Goal: Task Accomplishment & Management: Use online tool/utility

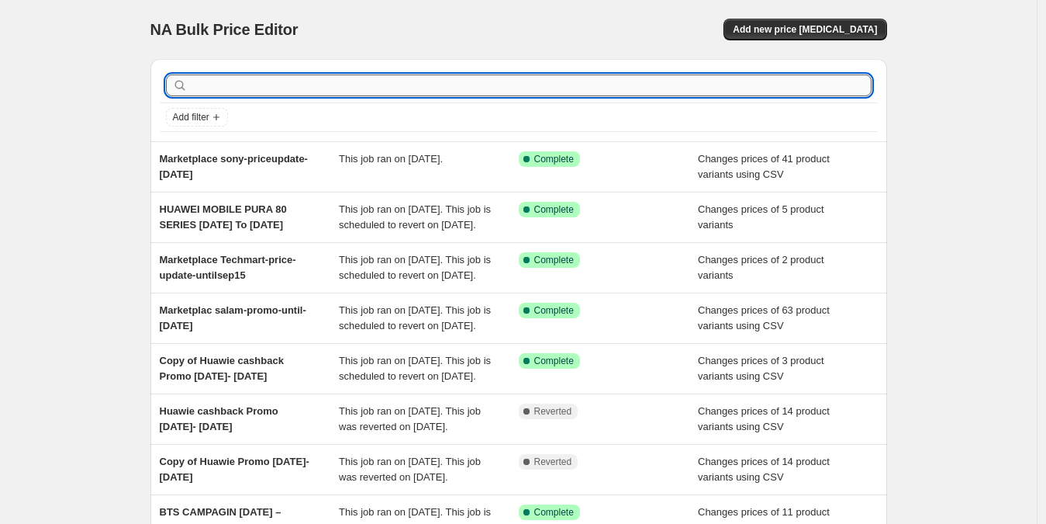
click at [298, 94] on input "text" at bounding box center [531, 85] width 681 height 22
type input "huawei"
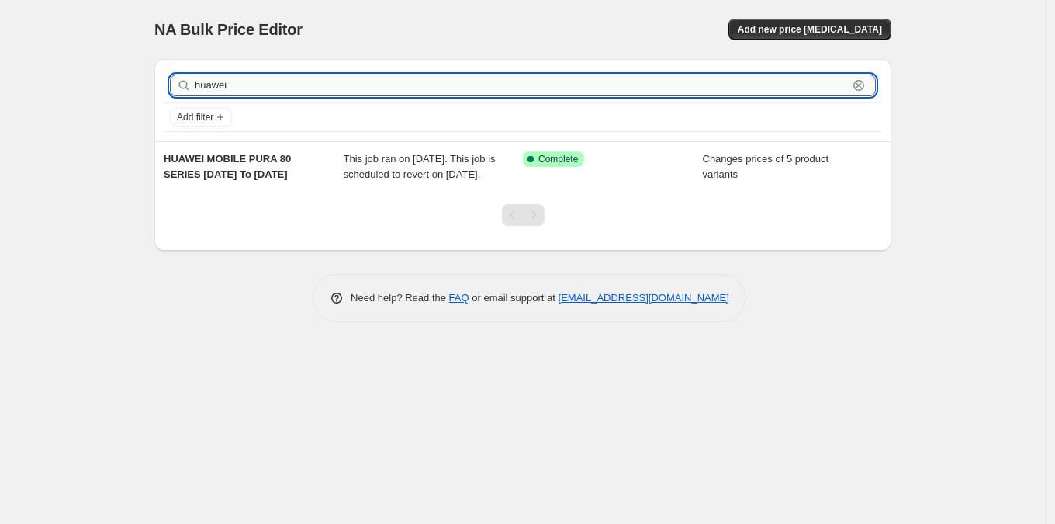
click at [404, 84] on input "huawei" at bounding box center [521, 85] width 653 height 22
type input "huawei"
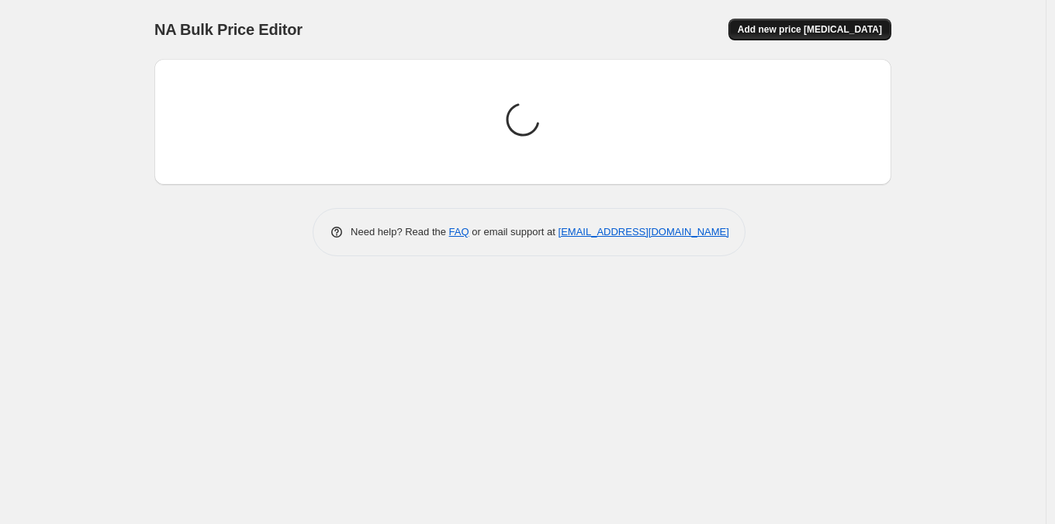
click at [780, 23] on span "Add new price change job" at bounding box center [810, 29] width 144 height 12
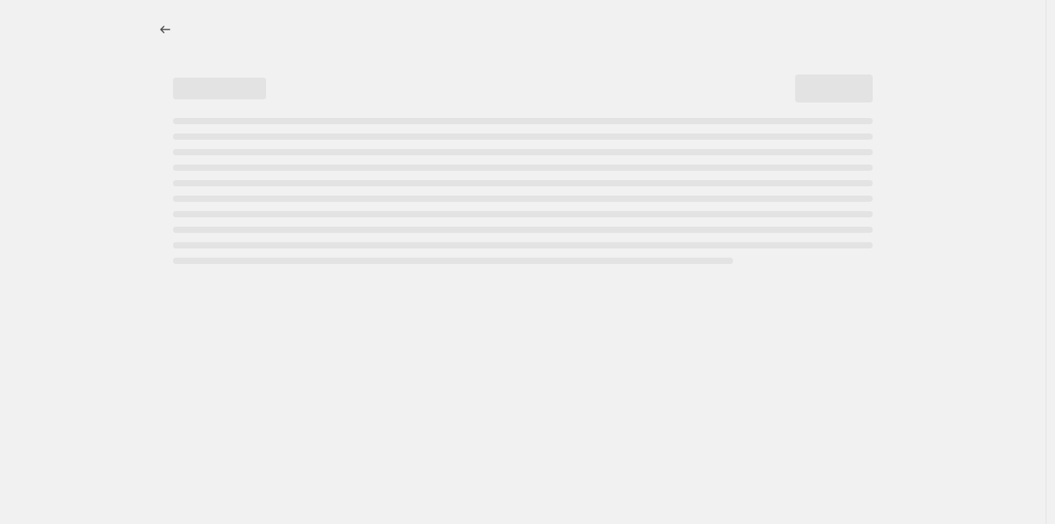
select select "percentage"
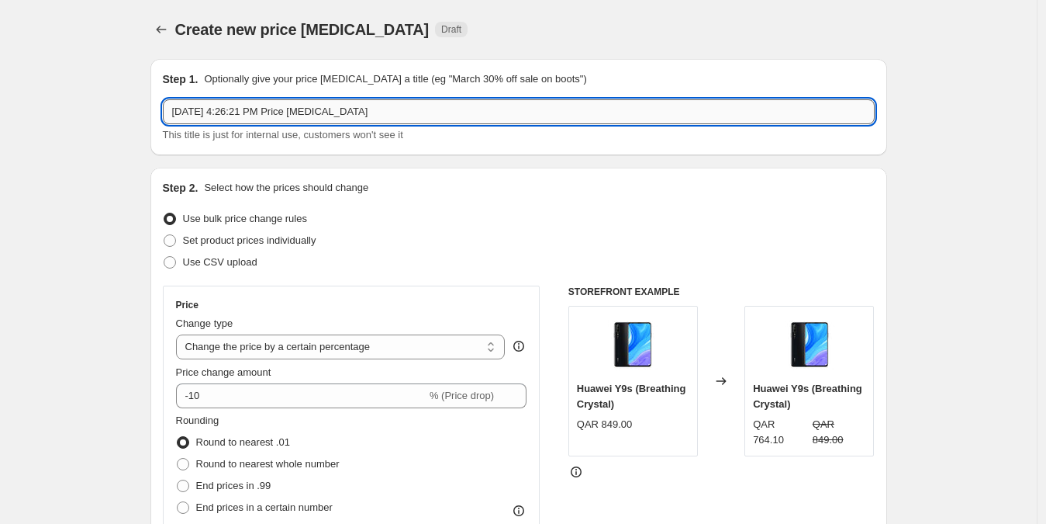
click at [469, 104] on input "Aug 24, 2025, 4:26:21 PM Price change job" at bounding box center [519, 111] width 712 height 25
paste input "cashback Promo August 24- Sept 30, 2025 Item number Barcode Model number Retail…"
paste input "cashback Promo August 24- Sept 30, 2025"
type input "cashback Promo August 24- Sept 30, 2025"
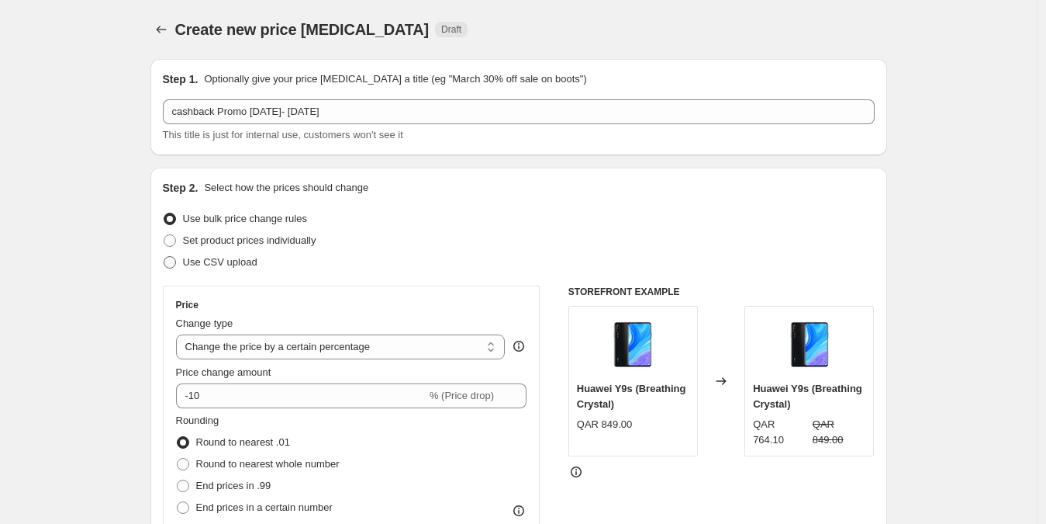
click at [239, 257] on span "Use CSV upload" at bounding box center [220, 262] width 74 height 12
click at [164, 257] on input "Use CSV upload" at bounding box center [164, 256] width 1 height 1
radio input "true"
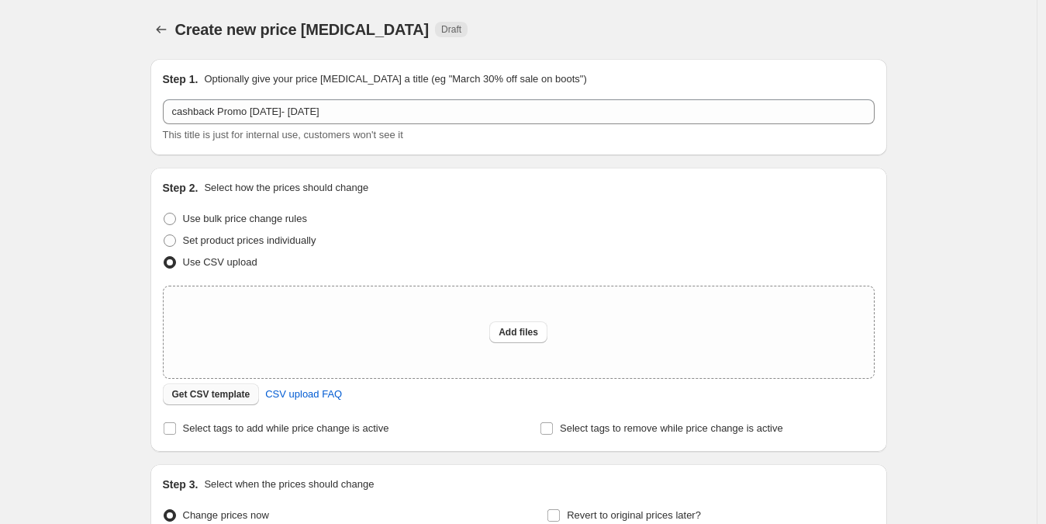
click at [243, 394] on span "Get CSV template" at bounding box center [211, 394] width 78 height 12
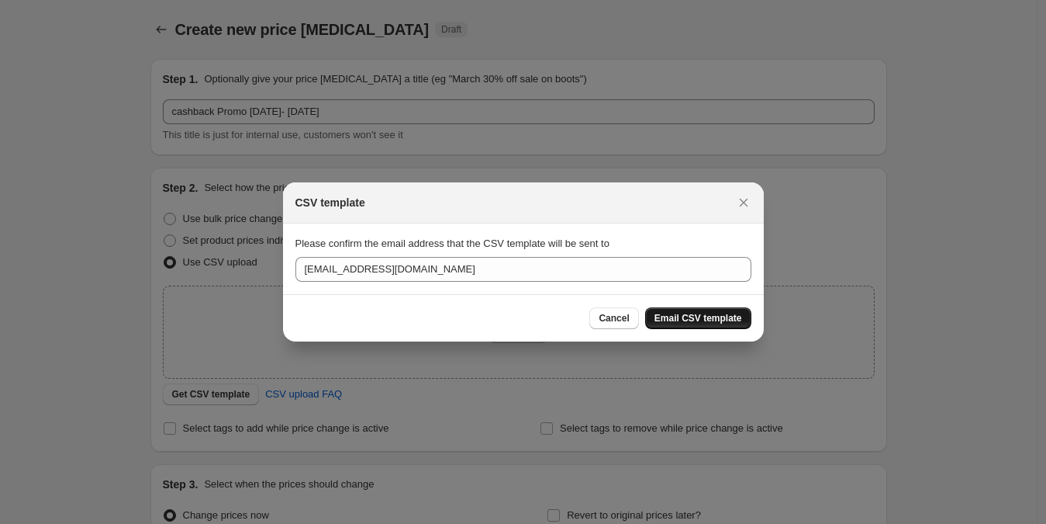
click at [699, 318] on span "Email CSV template" at bounding box center [699, 318] width 88 height 12
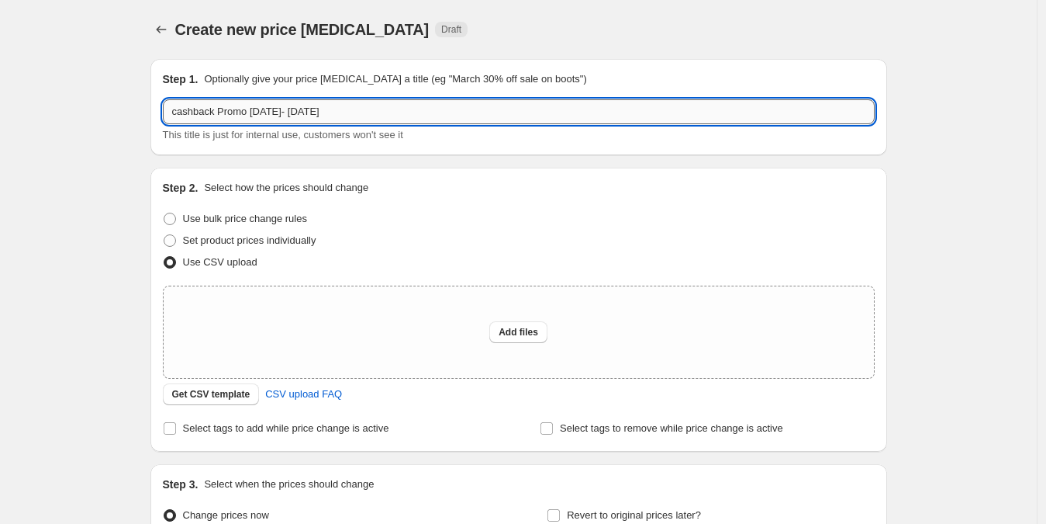
click at [458, 119] on input "cashback Promo August 24- Sept 30, 2025" at bounding box center [519, 111] width 712 height 25
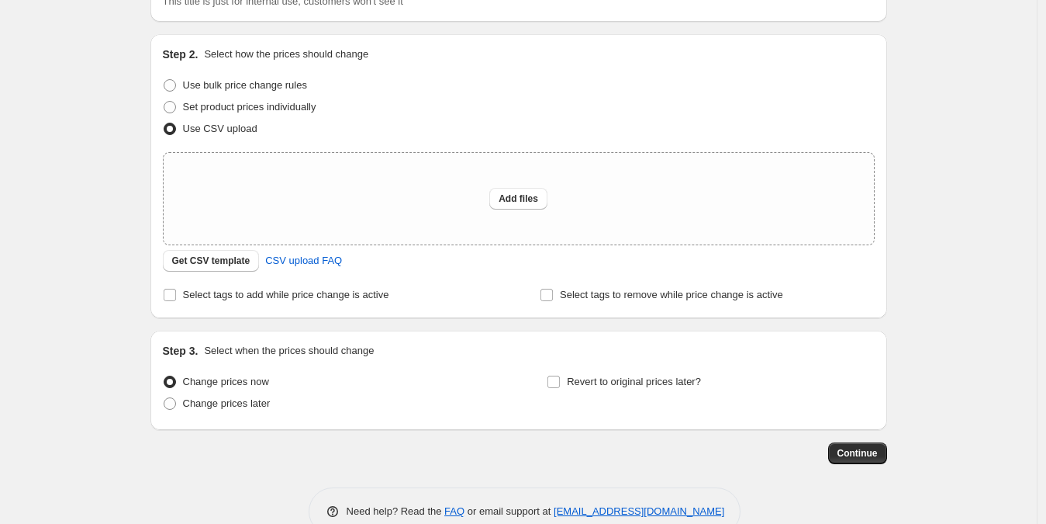
scroll to position [147, 0]
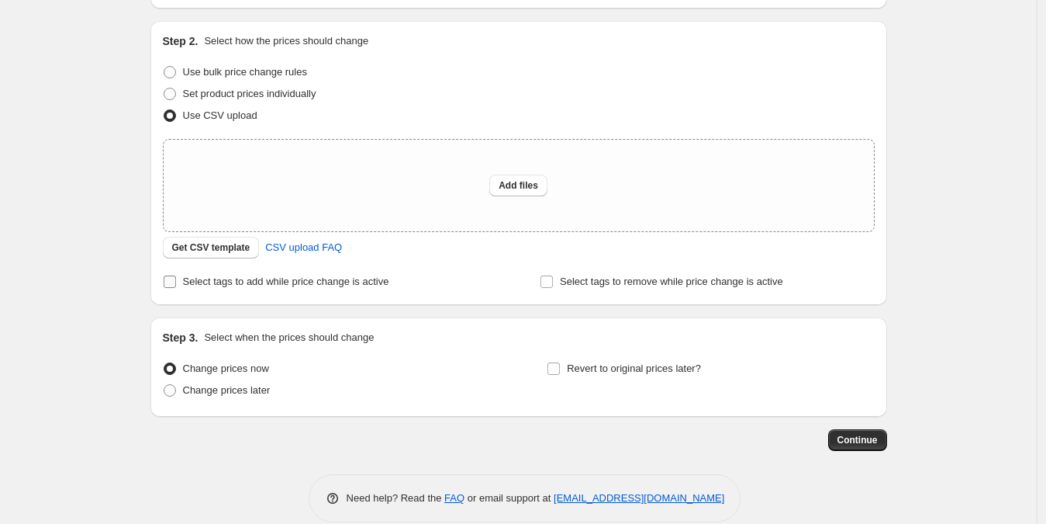
click at [389, 285] on span "Select tags to add while price change is active" at bounding box center [286, 281] width 206 height 12
click at [176, 285] on input "Select tags to add while price change is active" at bounding box center [170, 281] width 12 height 12
checkbox input "true"
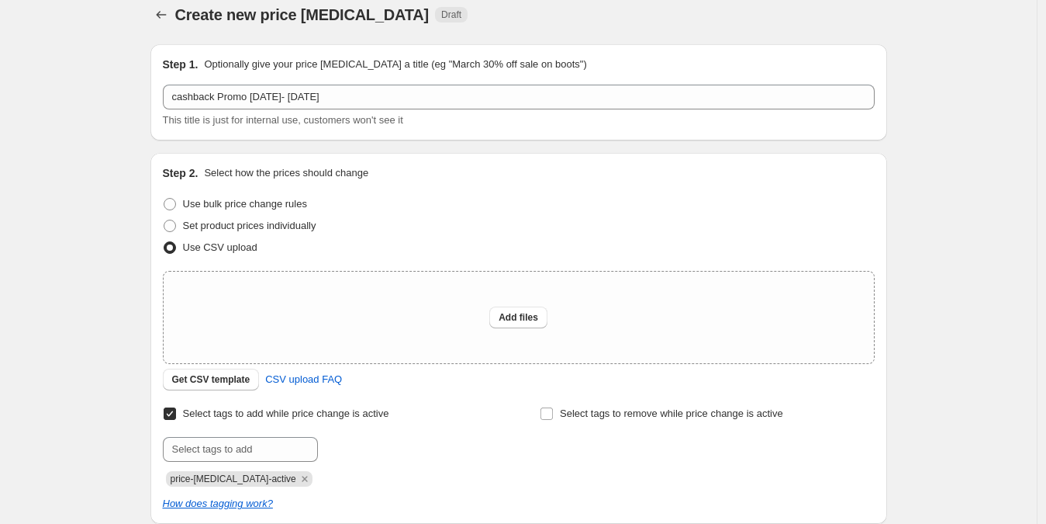
scroll to position [0, 0]
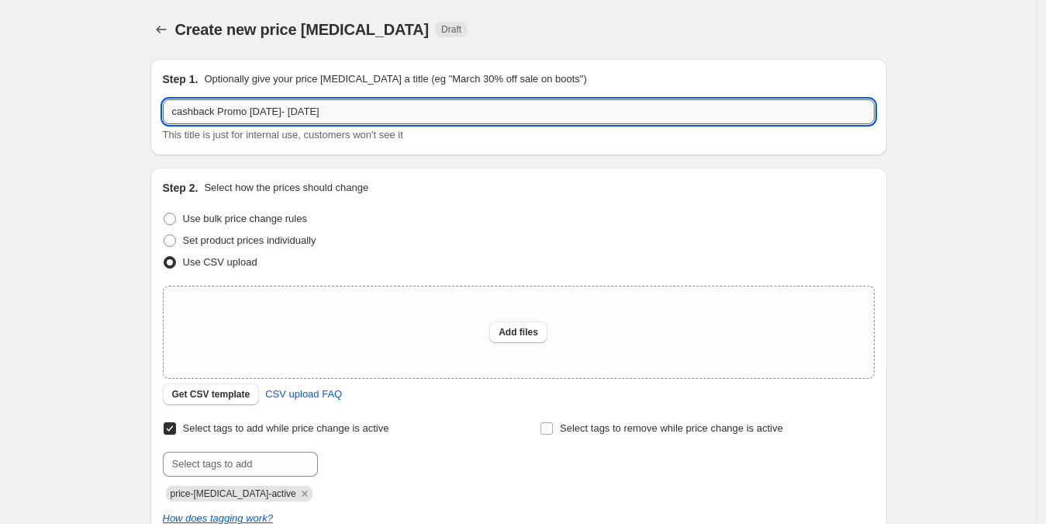
click at [402, 109] on input "cashback Promo August 24- Sept 30, 2025" at bounding box center [519, 111] width 712 height 25
click at [254, 468] on input "text" at bounding box center [240, 463] width 155 height 25
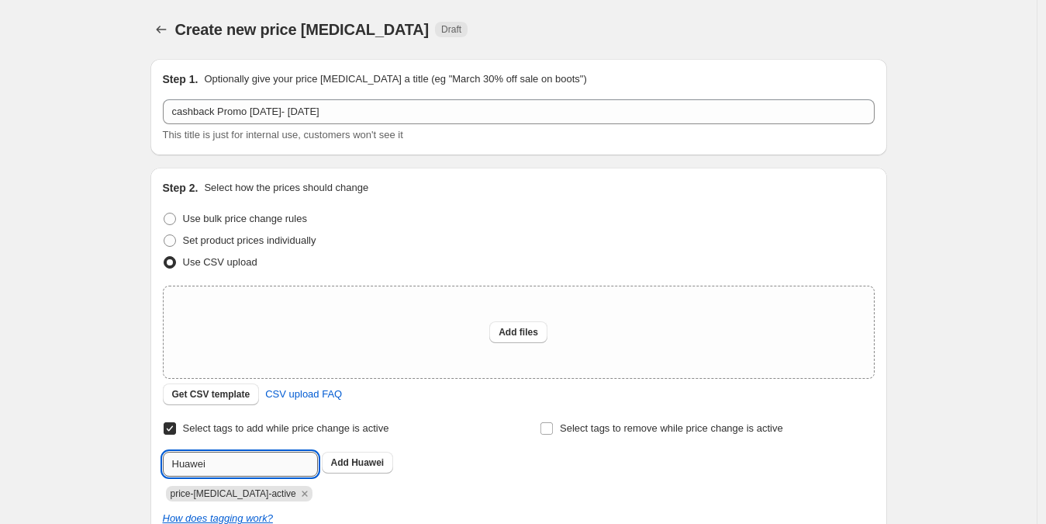
paste input "cashback Promo August 24- Sept 30, 2025"
type input "Huawei cashback Promo August 24- Sept 30, 2025"
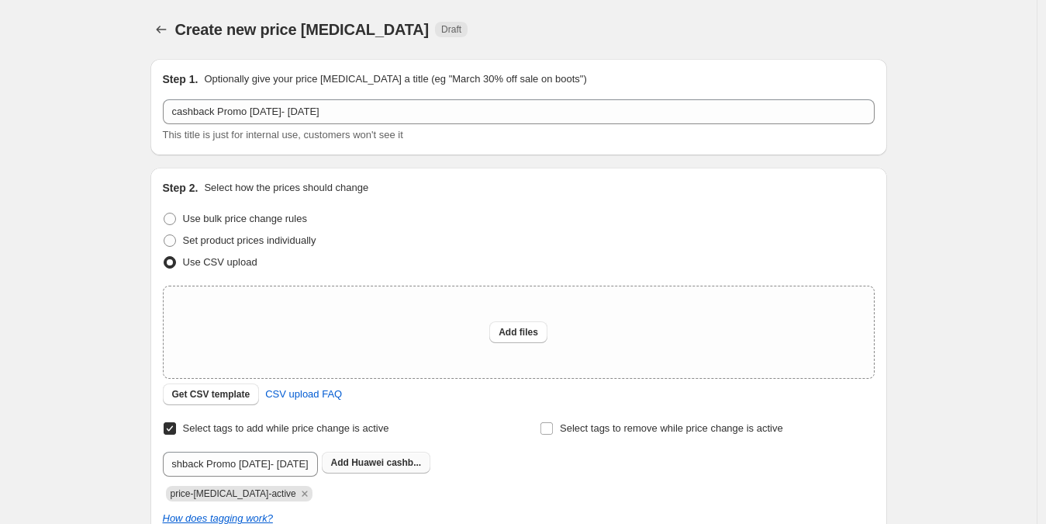
click at [405, 466] on span "Huawei cashb..." at bounding box center [386, 462] width 70 height 11
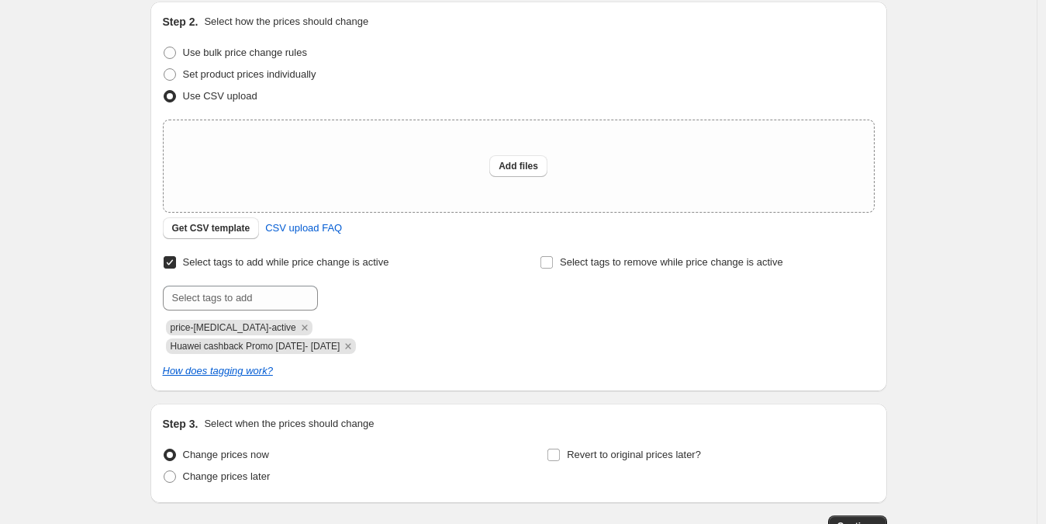
scroll to position [173, 0]
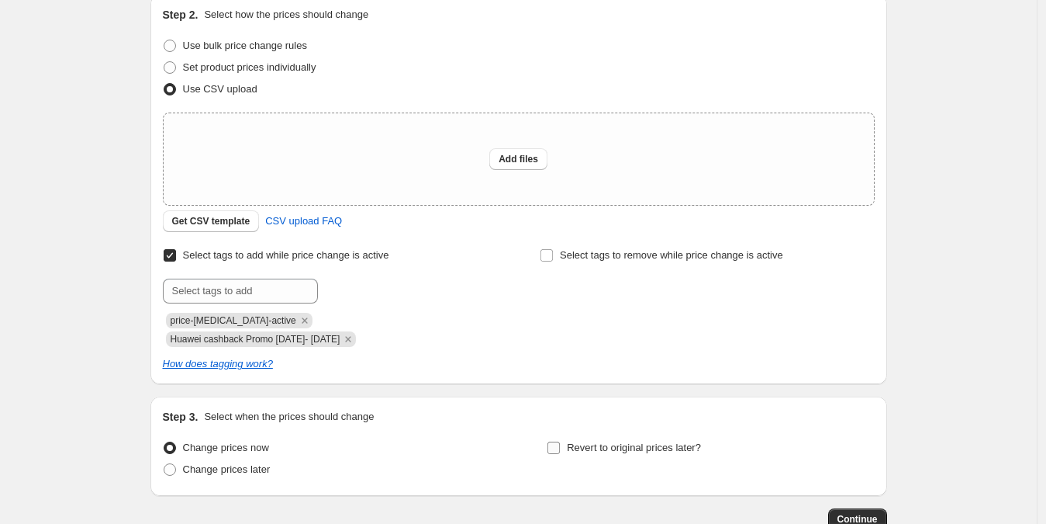
click at [572, 443] on span "Revert to original prices later?" at bounding box center [634, 447] width 134 height 12
click at [560, 443] on input "Revert to original prices later?" at bounding box center [554, 447] width 12 height 12
checkbox input "true"
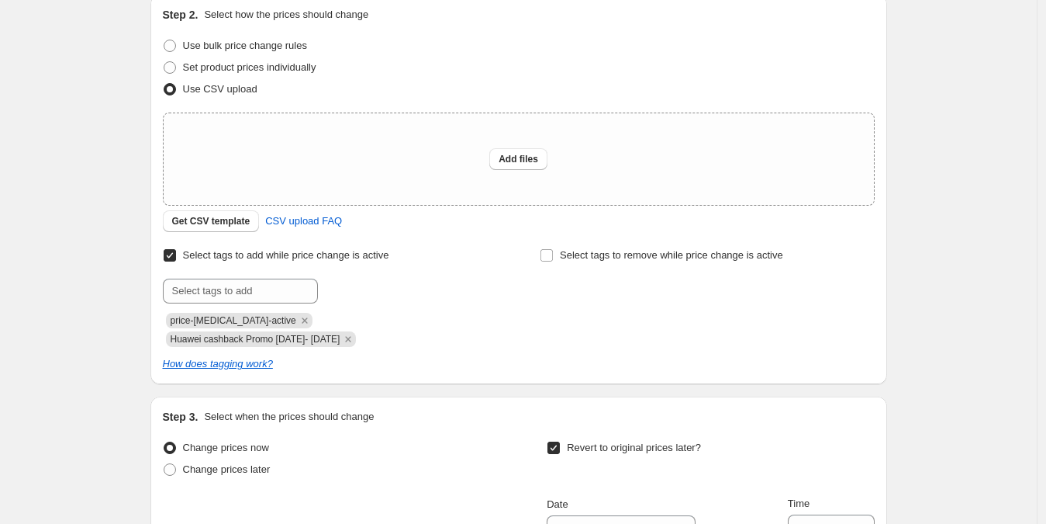
scroll to position [0, 0]
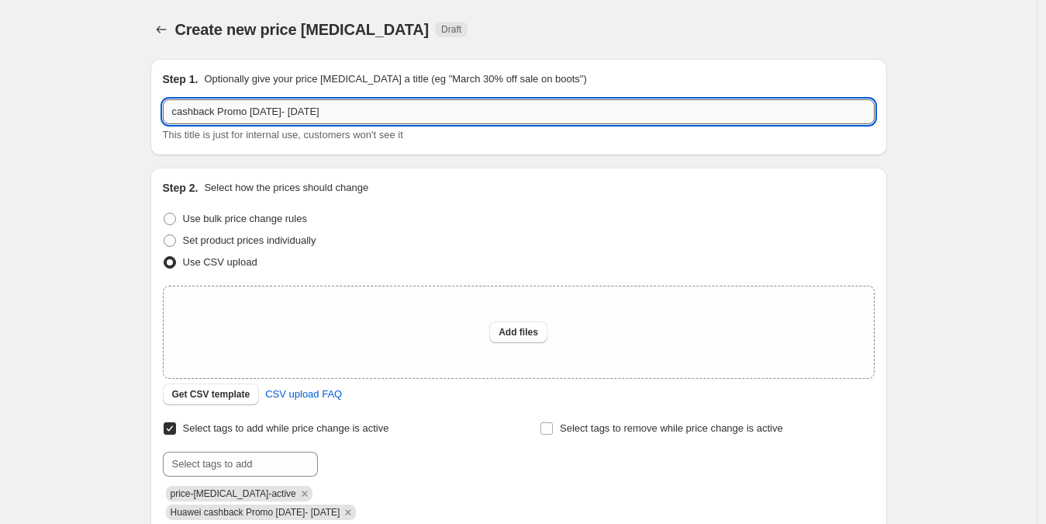
click at [406, 118] on input "cashback Promo August 24- Sept 30, 2025" at bounding box center [519, 111] width 712 height 25
click at [545, 328] on button "Add files" at bounding box center [518, 332] width 58 height 22
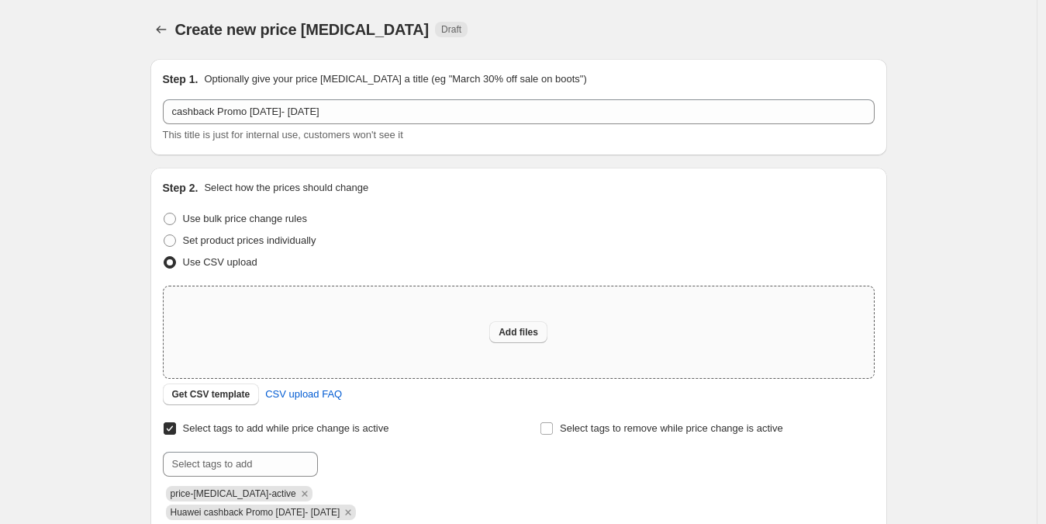
type input "C:\fakepath\cashback Promo August 24- Sept 30, 2025.csv"
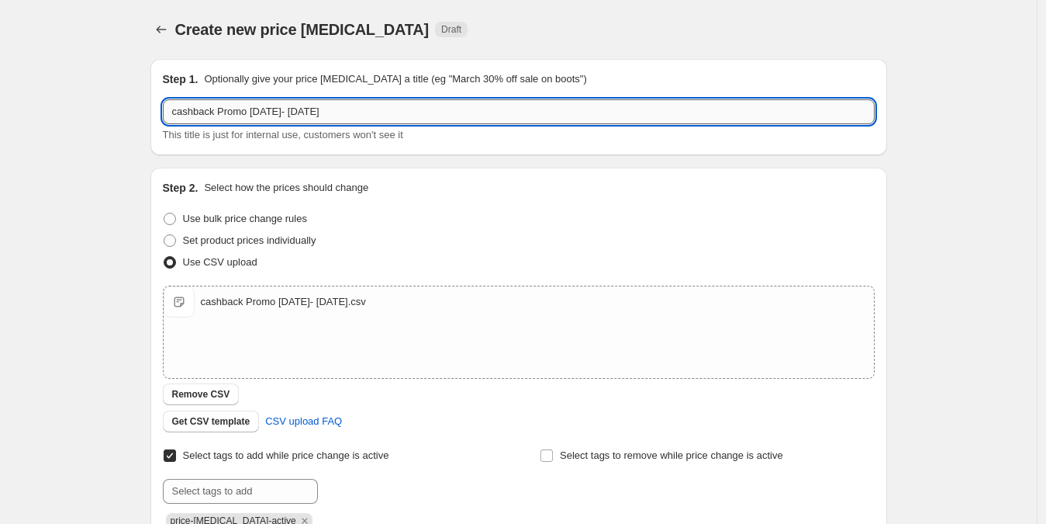
click at [178, 116] on input "cashback Promo August 24- Sept 30, 2025" at bounding box center [519, 111] width 712 height 25
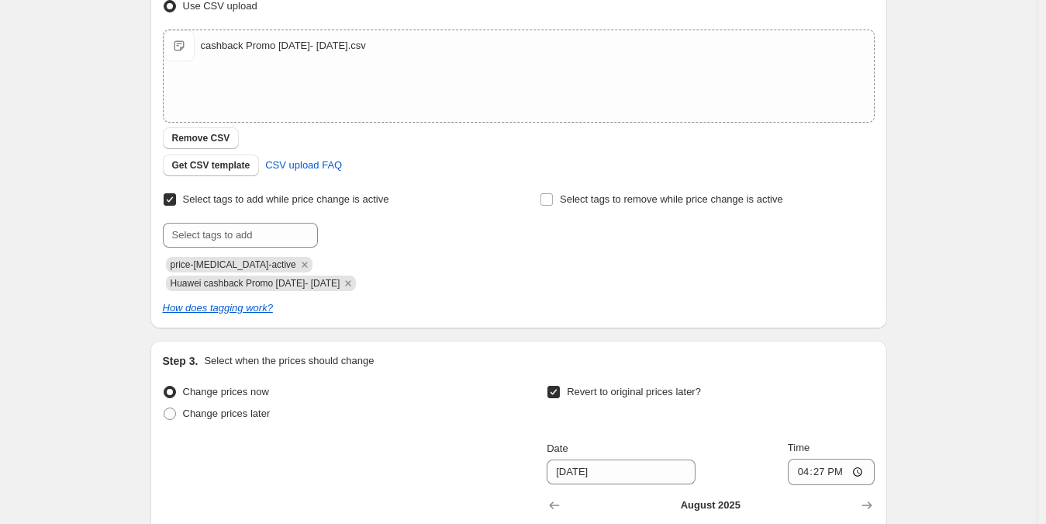
scroll to position [591, 0]
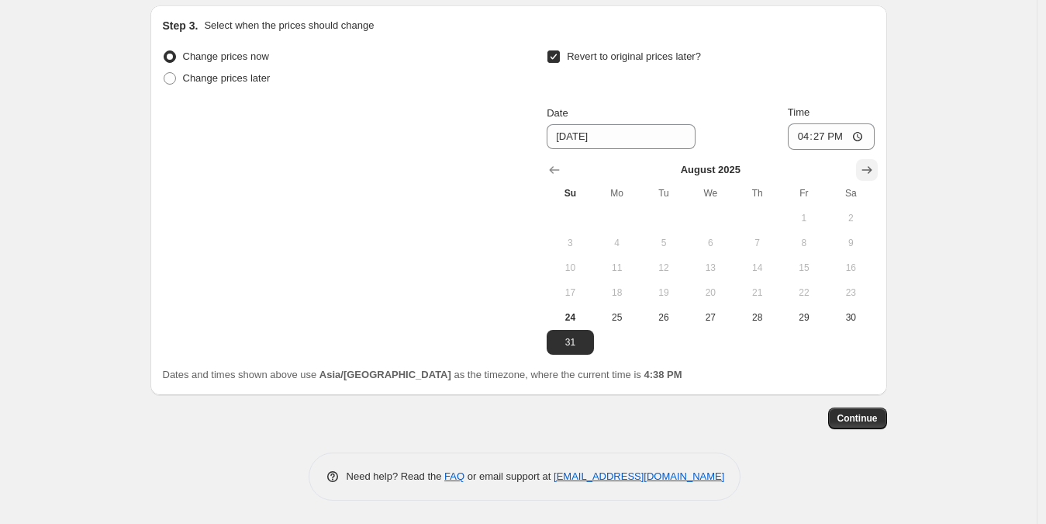
type input "huawei cashback Promo August 24- Sept 30, 2025"
click at [875, 163] on icon "Show next month, September 2025" at bounding box center [868, 170] width 16 height 16
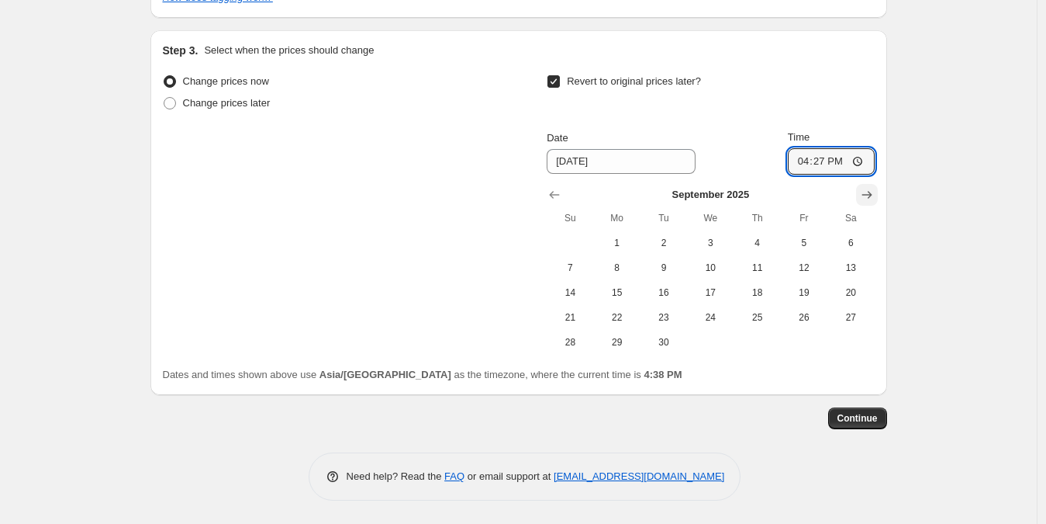
click at [875, 163] on input "16:27" at bounding box center [831, 161] width 87 height 26
click at [867, 197] on icon "Show next month, October 2025" at bounding box center [868, 195] width 16 height 16
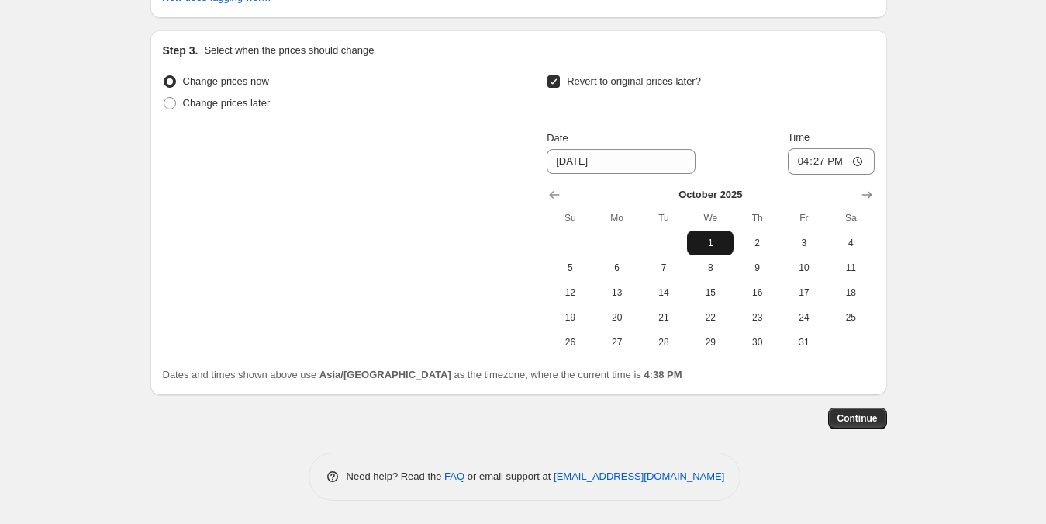
click at [729, 233] on button "1" at bounding box center [710, 242] width 47 height 25
type input "10/1/2025"
click at [800, 163] on input "16:27" at bounding box center [831, 161] width 87 height 26
click at [840, 161] on input "12:00" at bounding box center [831, 161] width 87 height 26
type input "00:00"
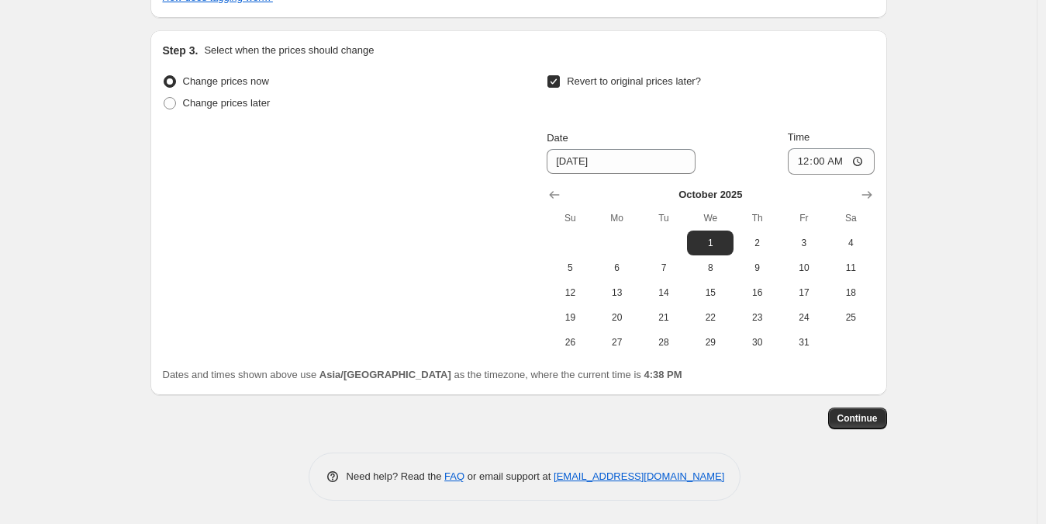
click at [884, 427] on button "Continue" at bounding box center [857, 418] width 59 height 22
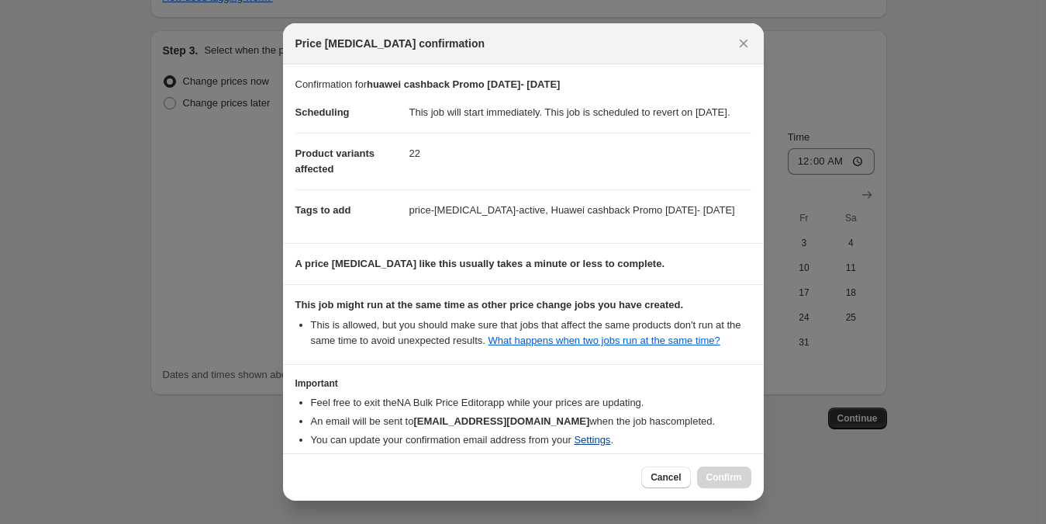
scroll to position [119, 0]
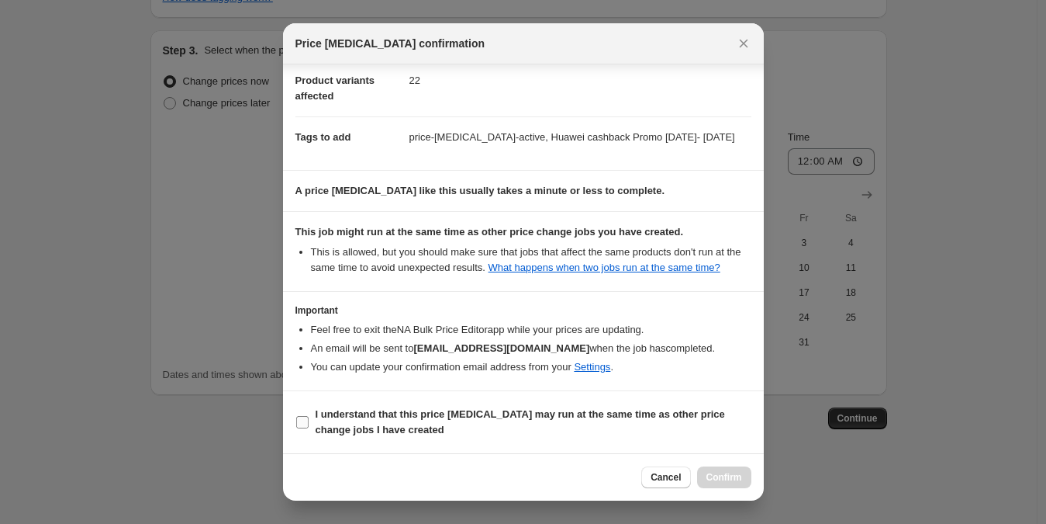
click at [567, 423] on span "I understand that this price change job may run at the same time as other price…" at bounding box center [534, 421] width 436 height 31
click at [309, 423] on input "I understand that this price change job may run at the same time as other price…" at bounding box center [302, 422] width 12 height 12
checkbox input "true"
click at [738, 476] on span "Confirm" at bounding box center [725, 477] width 36 height 12
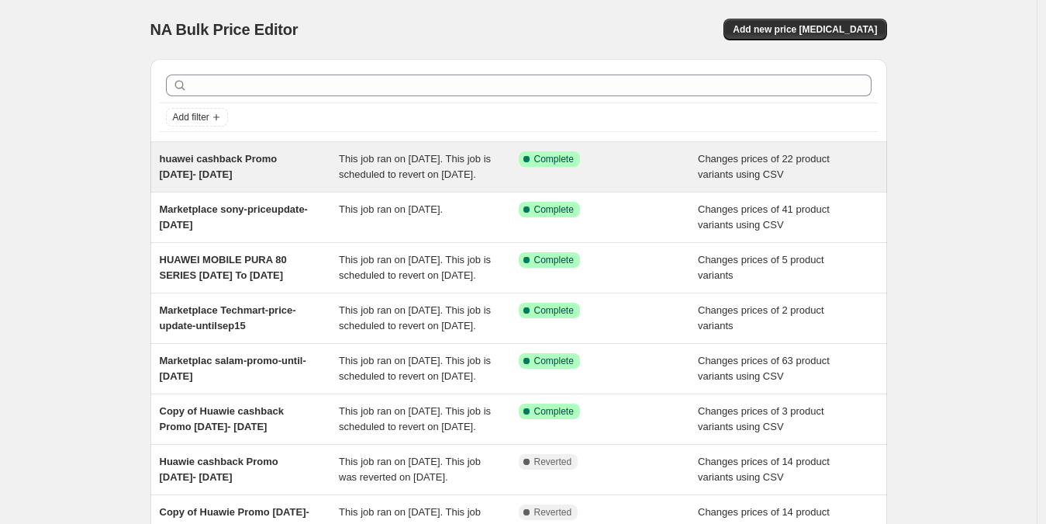
click at [278, 173] on span "huawei cashback Promo August 24- Sept 30, 2025" at bounding box center [219, 166] width 118 height 27
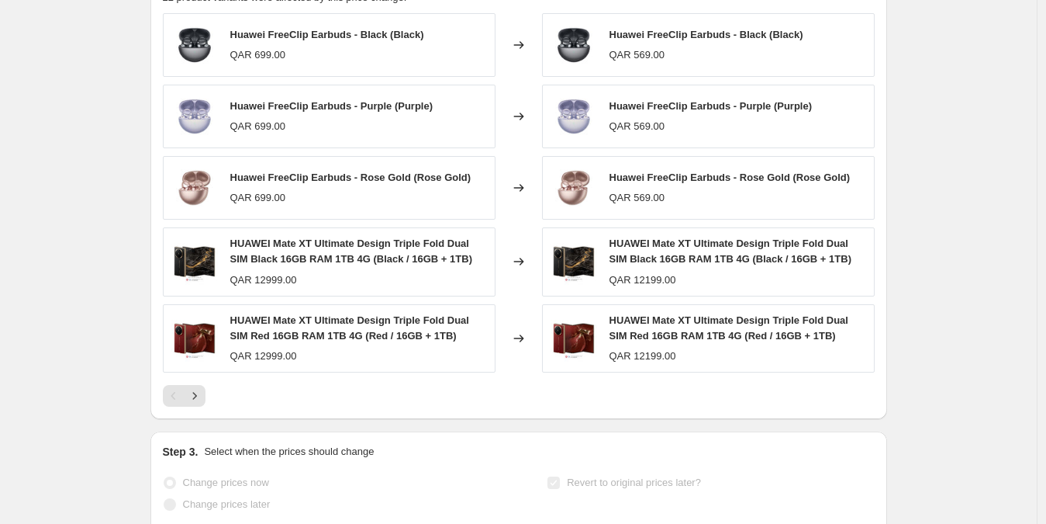
scroll to position [807, 0]
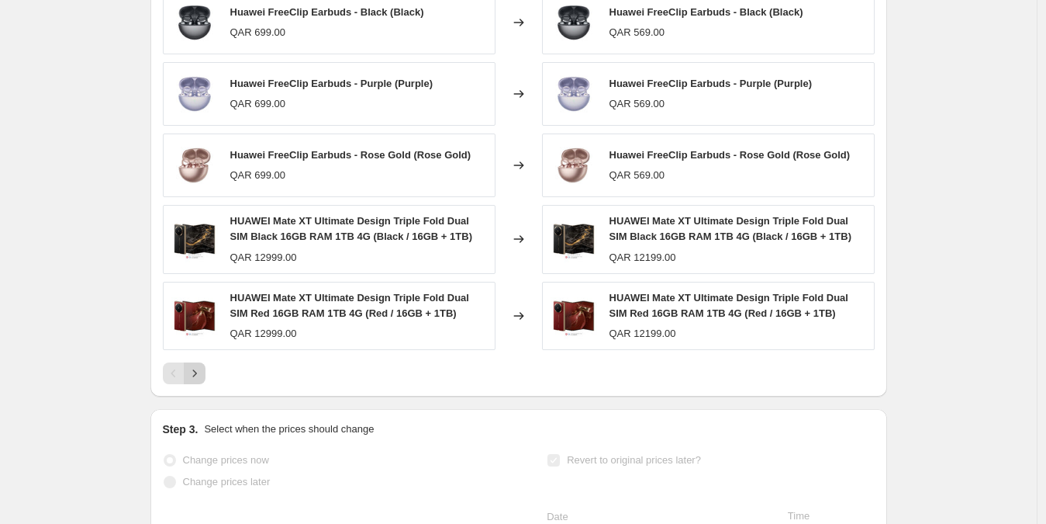
click at [197, 384] on button "Next" at bounding box center [195, 373] width 22 height 22
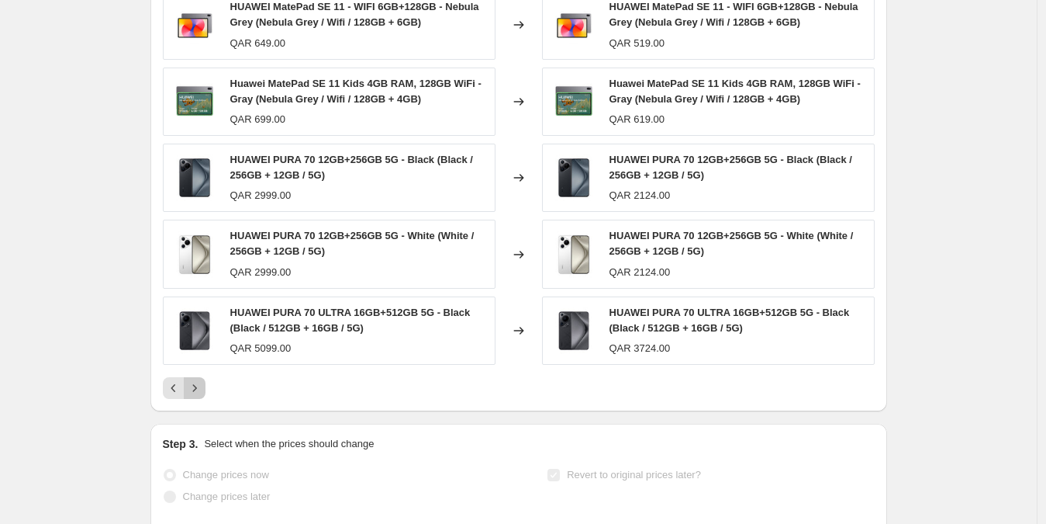
click at [202, 396] on icon "Next" at bounding box center [195, 388] width 16 height 16
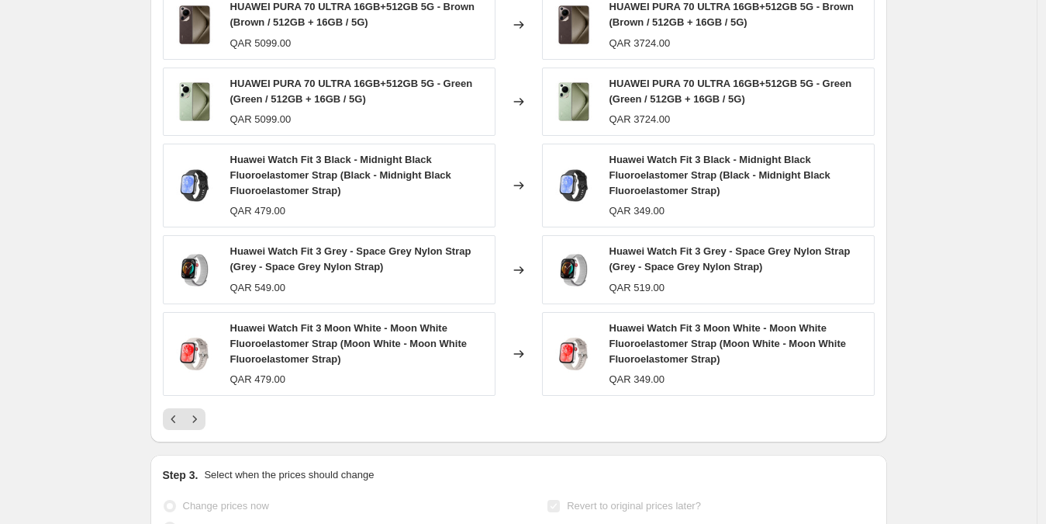
click at [200, 427] on icon "Next" at bounding box center [195, 419] width 16 height 16
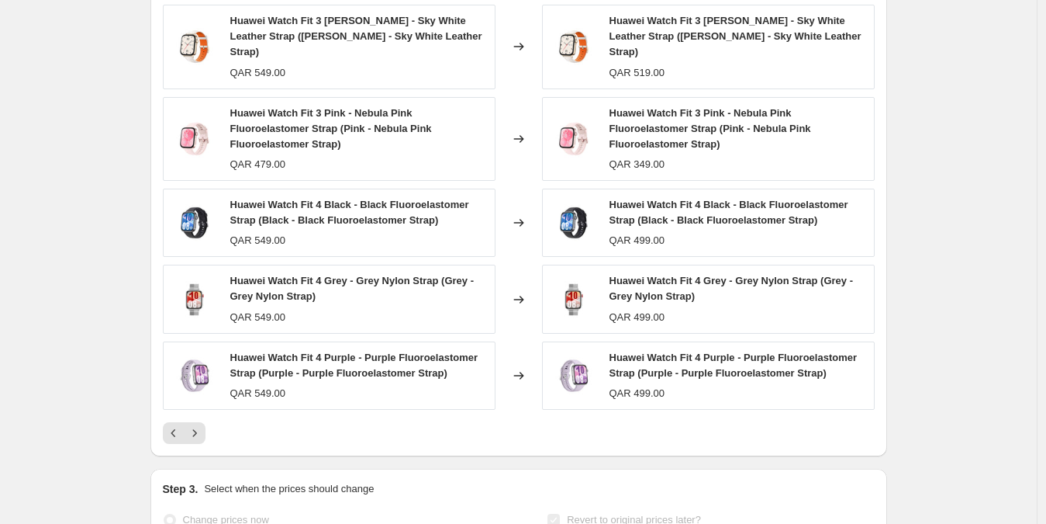
scroll to position [797, 0]
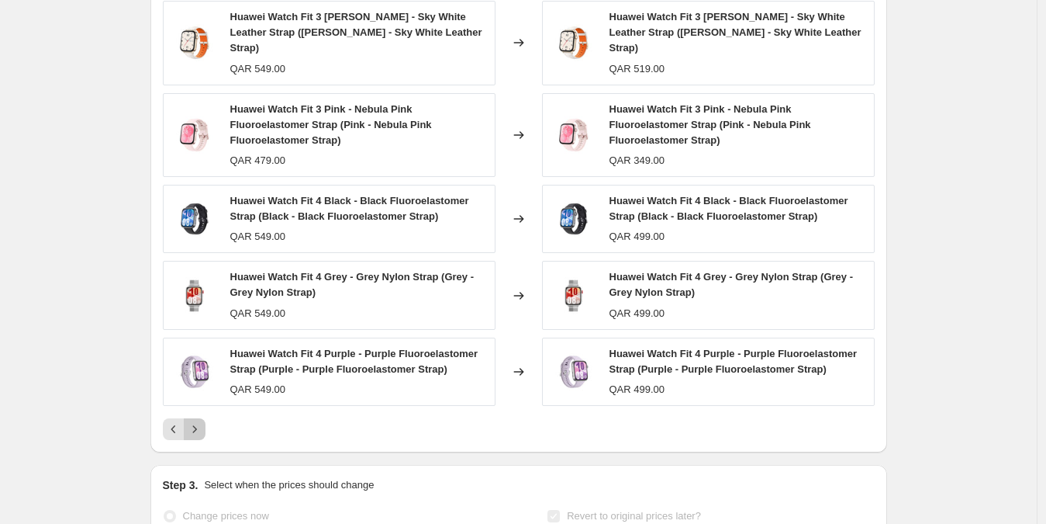
click at [201, 431] on icon "Next" at bounding box center [195, 429] width 16 height 16
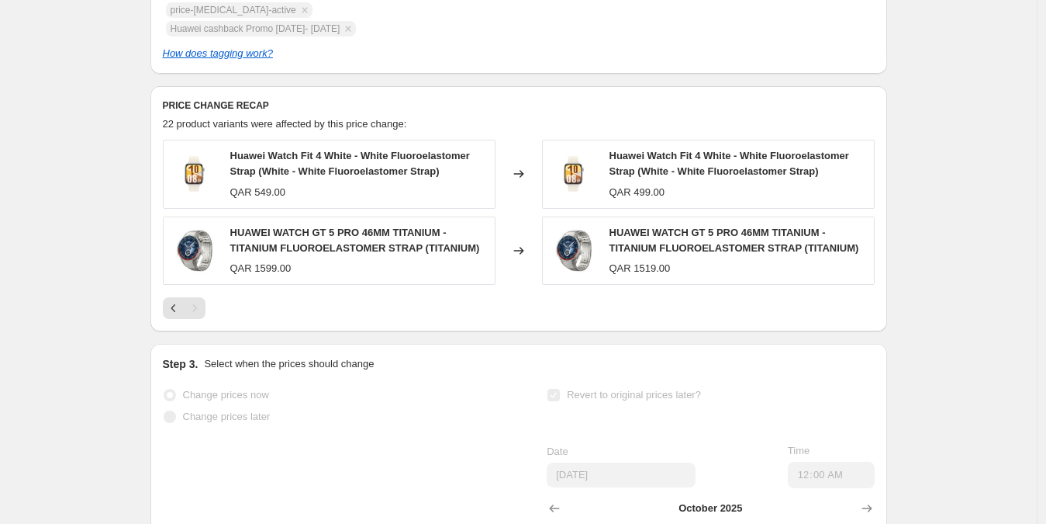
scroll to position [0, 0]
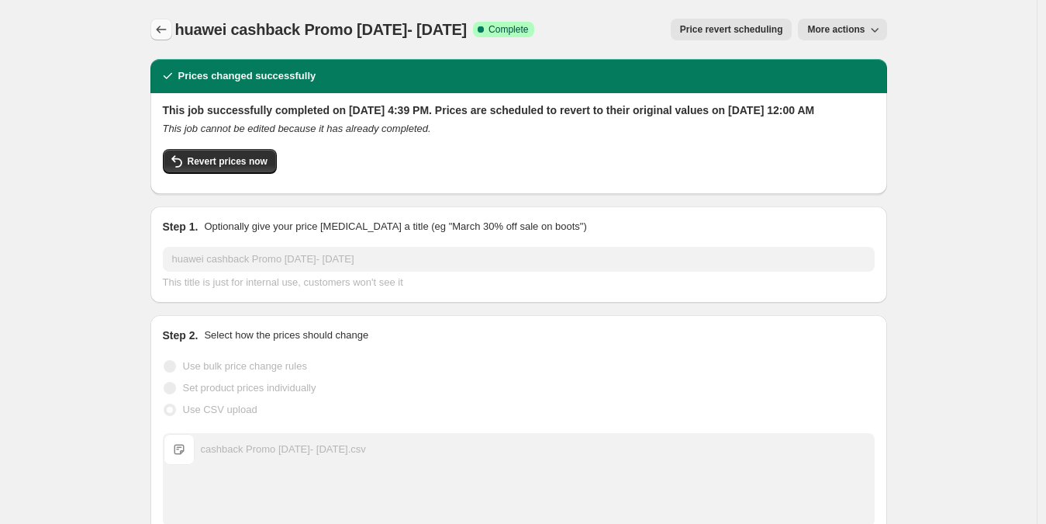
click at [164, 22] on icon "Price change jobs" at bounding box center [162, 30] width 16 height 16
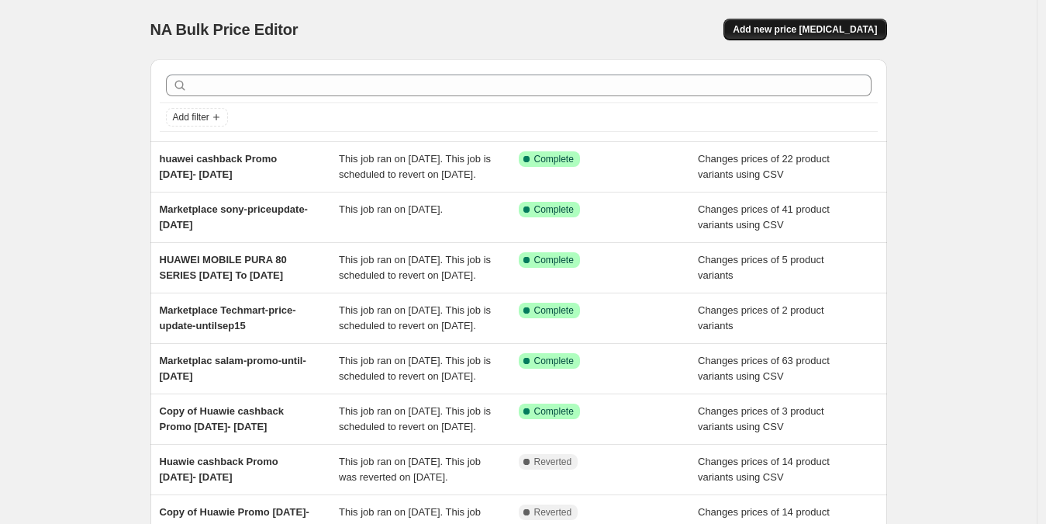
click at [808, 29] on span "Add new price change job" at bounding box center [805, 29] width 144 height 12
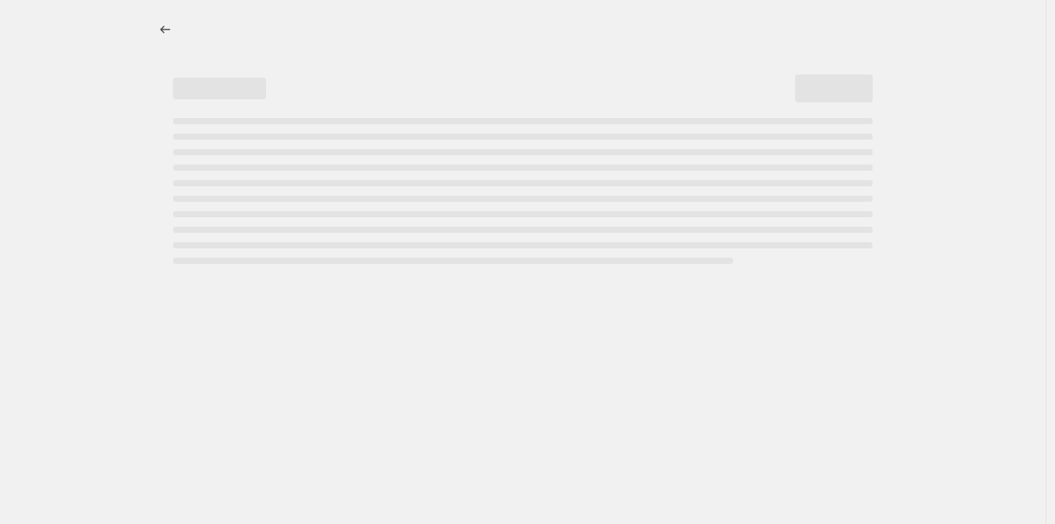
select select "percentage"
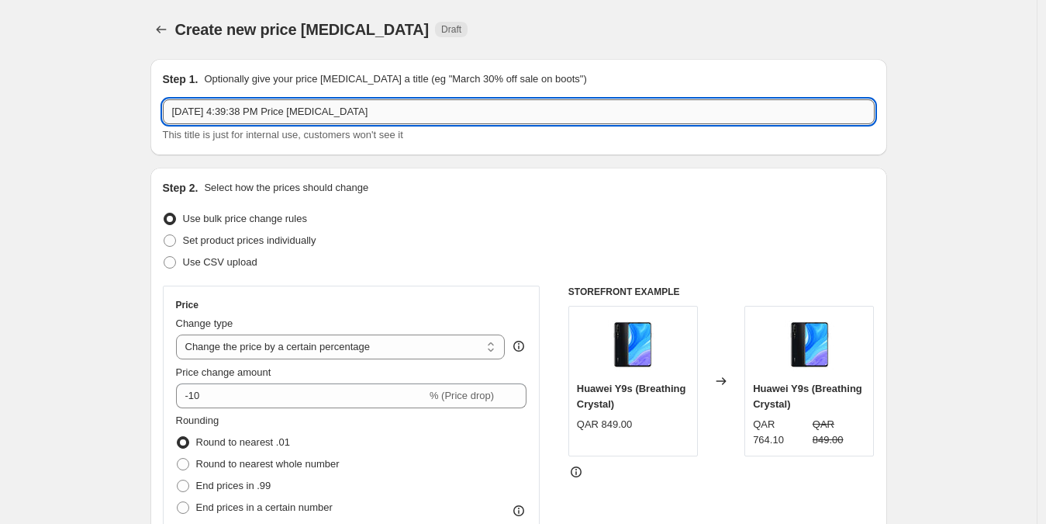
click at [404, 118] on input "Aug 24, 2025, 4:39:38 PM Price change job" at bounding box center [519, 111] width 712 height 25
type input "ipad mini BTS"
click at [203, 240] on span "Set product prices individually" at bounding box center [249, 240] width 133 height 12
click at [164, 235] on input "Set product prices individually" at bounding box center [164, 234] width 1 height 1
radio input "true"
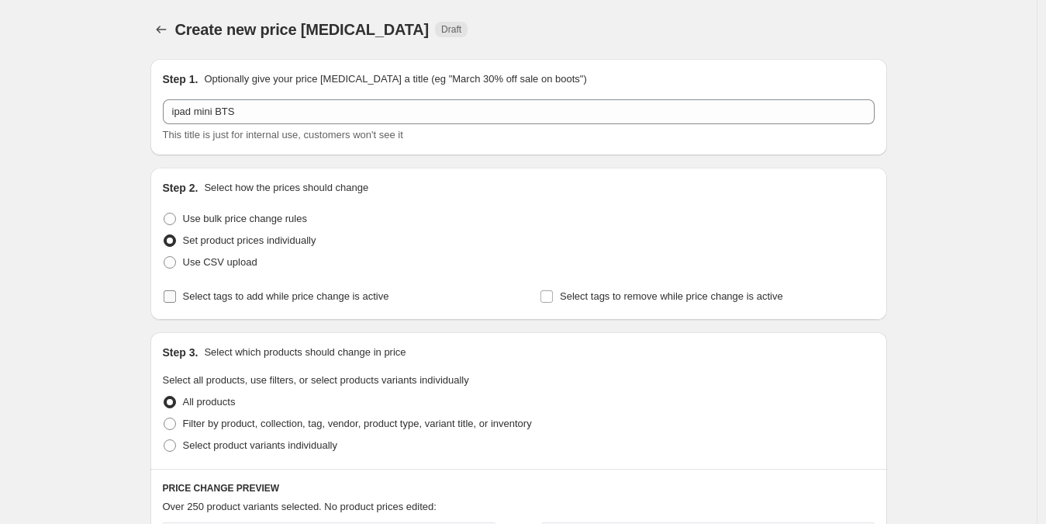
click at [233, 299] on span "Select tags to add while price change is active" at bounding box center [286, 296] width 206 height 12
click at [176, 299] on input "Select tags to add while price change is active" at bounding box center [170, 296] width 12 height 12
checkbox input "true"
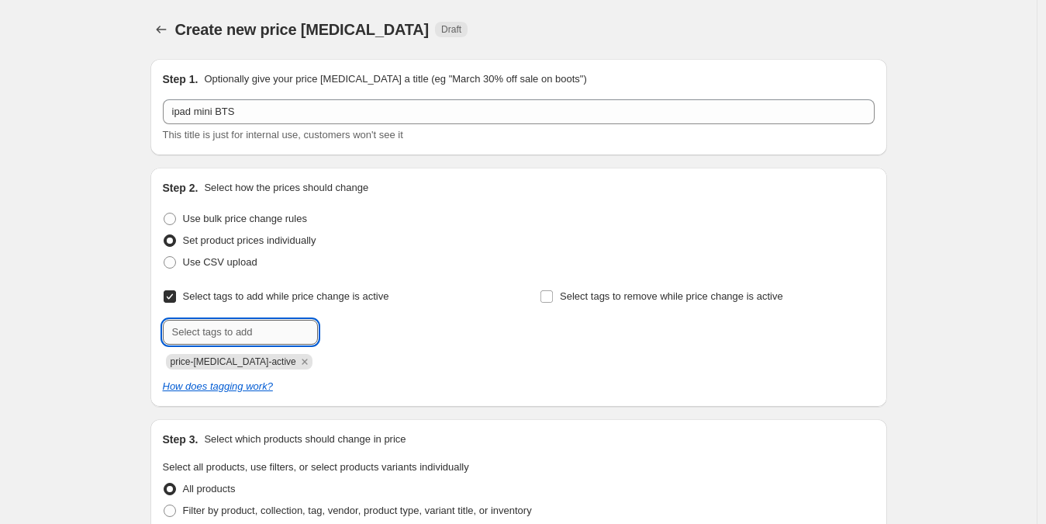
click at [229, 326] on input "text" at bounding box center [240, 332] width 155 height 25
click at [277, 351] on div "price-change-job-active" at bounding box center [330, 360] width 334 height 19
click at [270, 335] on input "text" at bounding box center [240, 332] width 155 height 25
paste input "BTS CAMPAIGN 14th Aug – 13th Sept"
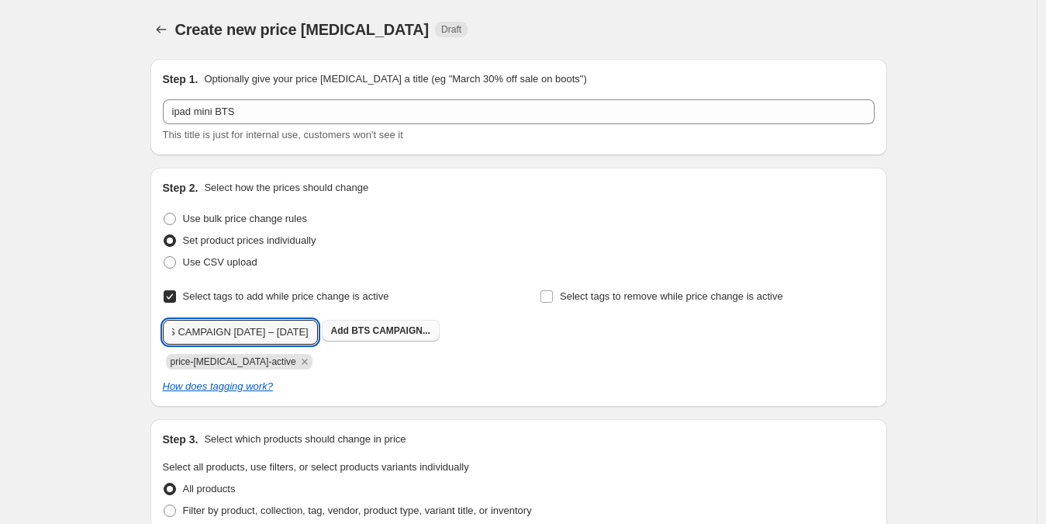
type input "BTS CAMPAIGN 14th Aug – 13th Sept"
click at [403, 323] on button "Add BTS CAMPAIGN..." at bounding box center [381, 331] width 118 height 22
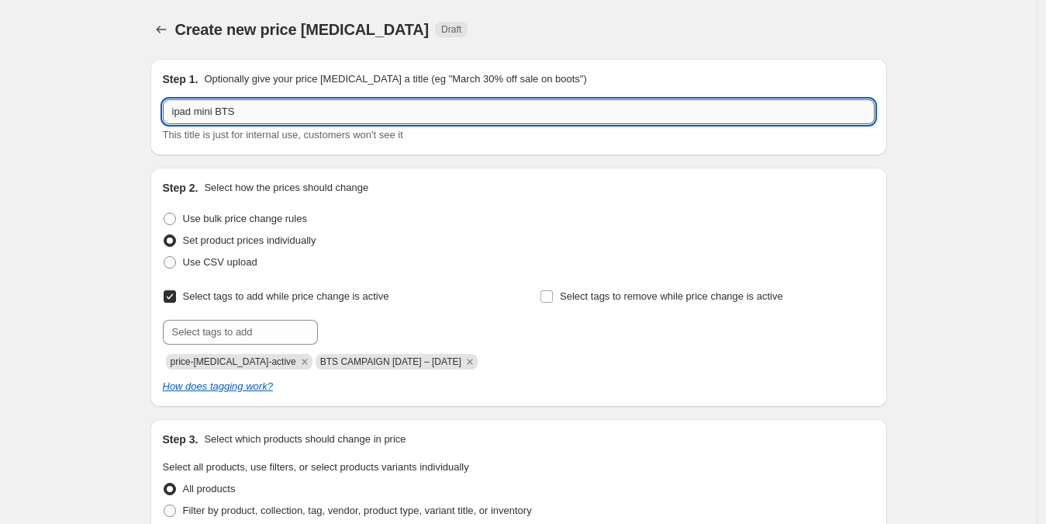
click at [235, 110] on input "ipad mini BTS" at bounding box center [519, 111] width 712 height 25
click at [235, 109] on input "ipad mini BTS" at bounding box center [519, 111] width 712 height 25
paste input "CAMPAIGN 14th Aug – 13th Sept"
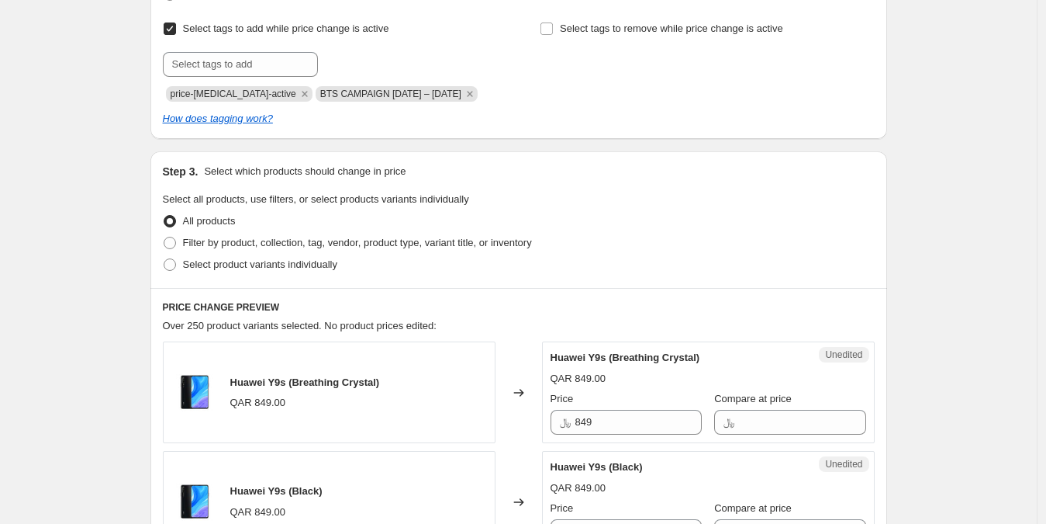
scroll to position [283, 0]
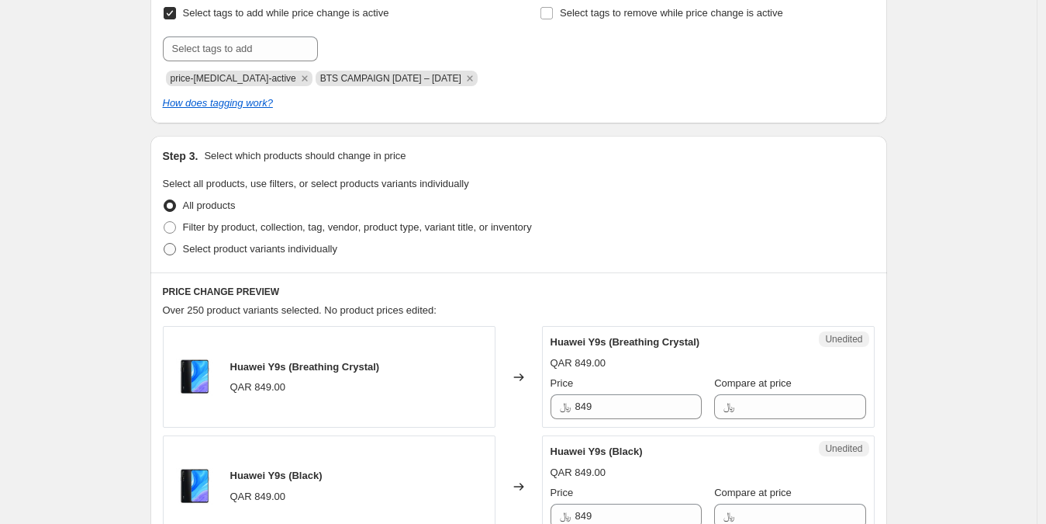
type input "ipad mini BTS CAMPAIGN 14th Aug – 13th Sept"
click at [258, 249] on span "Select product variants individually" at bounding box center [260, 249] width 154 height 12
click at [164, 244] on input "Select product variants individually" at bounding box center [164, 243] width 1 height 1
radio input "true"
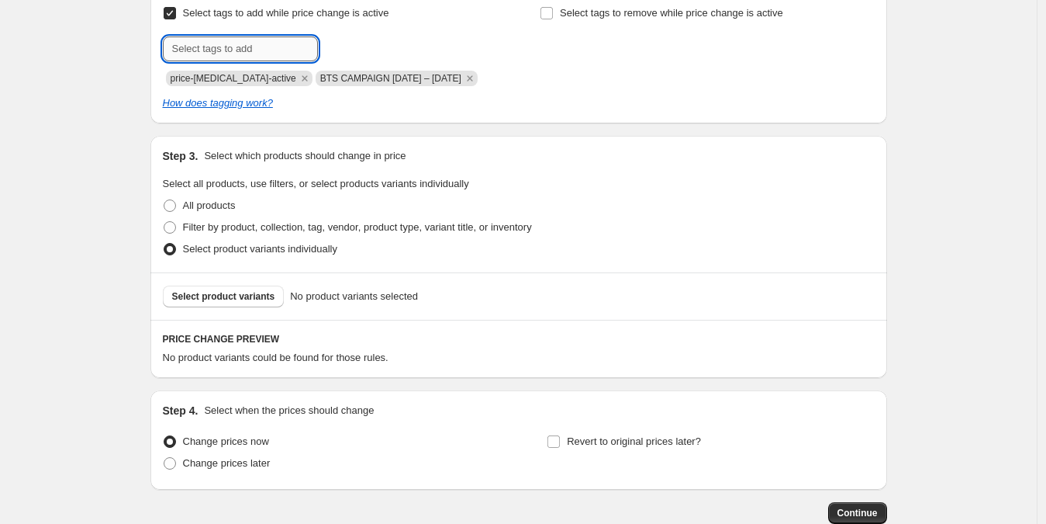
click at [277, 46] on input "text" at bounding box center [240, 48] width 155 height 25
click at [257, 301] on span "Select product variants" at bounding box center [223, 296] width 103 height 12
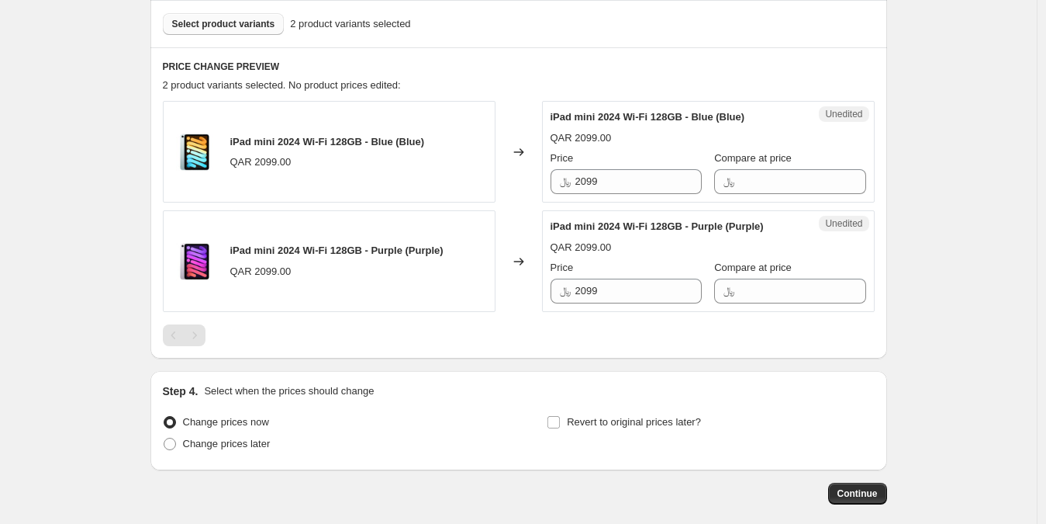
scroll to position [629, 0]
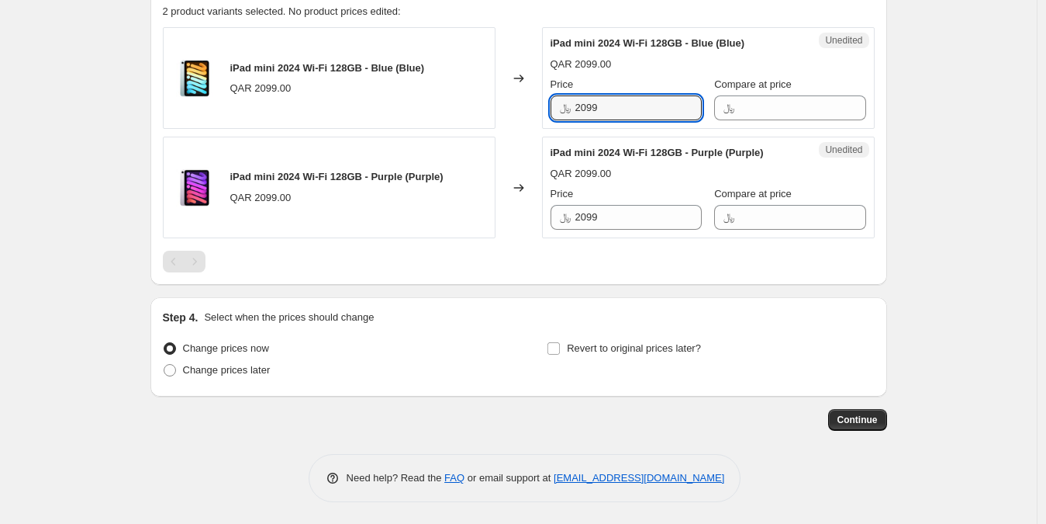
drag, startPoint x: 610, startPoint y: 107, endPoint x: 534, endPoint y: 87, distance: 78.7
click at [534, 87] on div "iPad mini 2024 Wi-Fi 128GB - Blue (Blue) QAR 2099.00 Changed to Unedited iPad m…" at bounding box center [519, 78] width 712 height 102
paste input "19"
type input "1999"
click at [616, 221] on input "2099" at bounding box center [639, 217] width 126 height 25
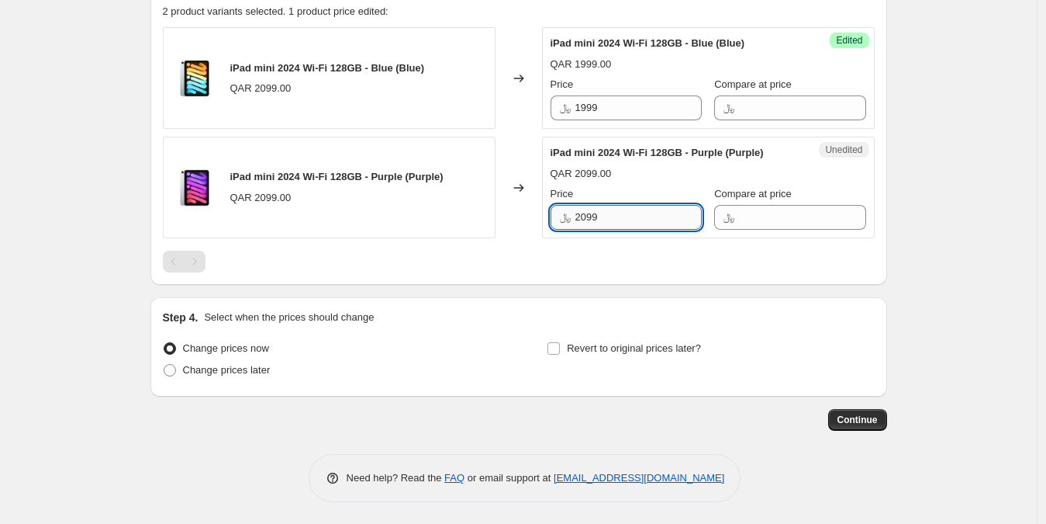
paste input "19"
type input "1999"
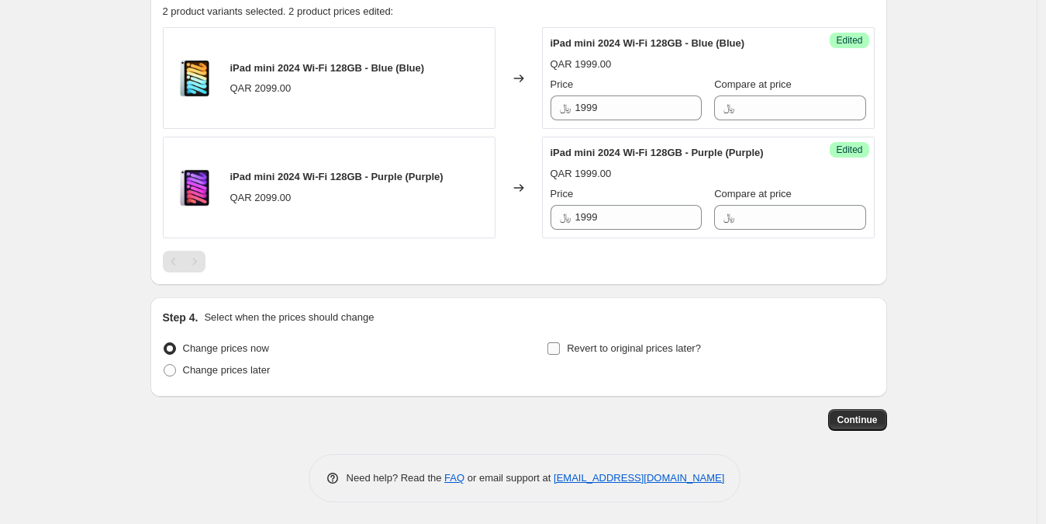
click at [668, 348] on span "Revert to original prices later?" at bounding box center [634, 348] width 134 height 12
click at [560, 348] on input "Revert to original prices later?" at bounding box center [554, 348] width 12 height 12
checkbox input "true"
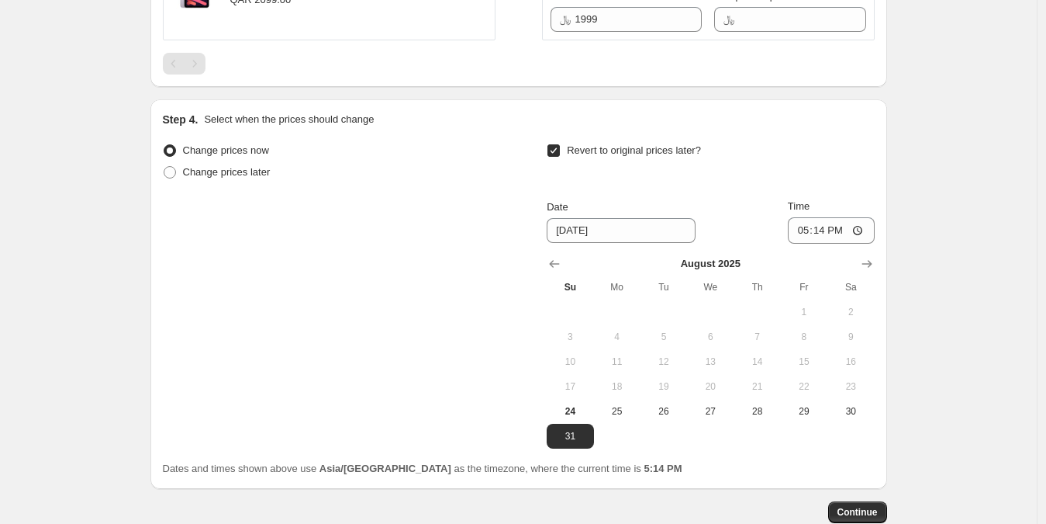
scroll to position [921, 0]
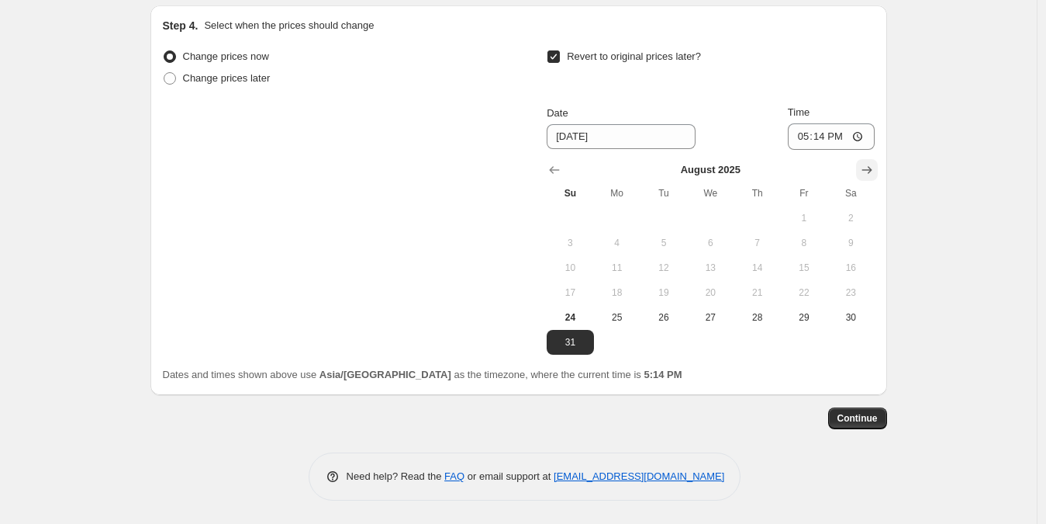
click at [866, 162] on icon "Show next month, September 2025" at bounding box center [868, 170] width 16 height 16
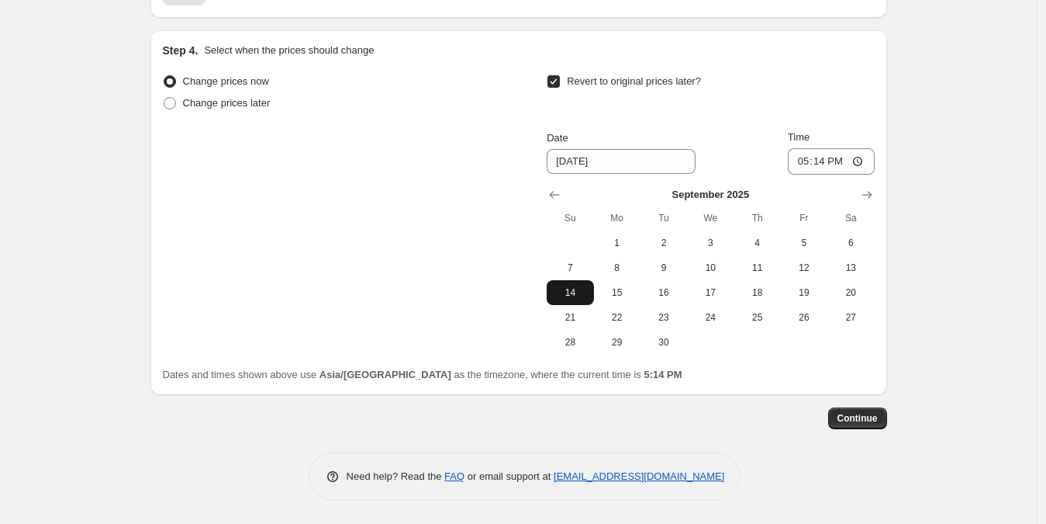
click at [566, 290] on span "14" at bounding box center [570, 292] width 34 height 12
type input "9/14/2025"
click at [801, 157] on input "17:14" at bounding box center [831, 161] width 87 height 26
click at [841, 167] on input "12:00" at bounding box center [831, 161] width 87 height 26
type input "00:00"
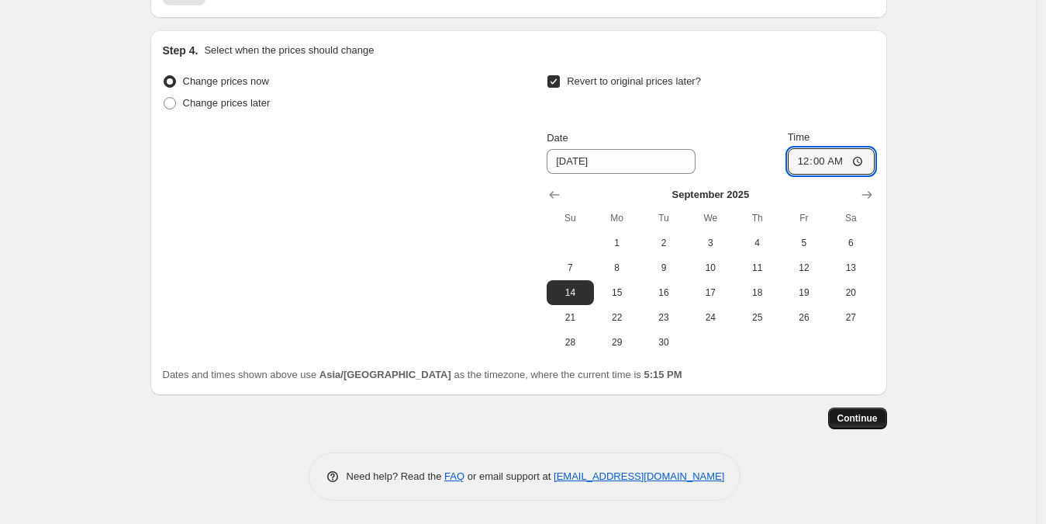
click at [877, 423] on span "Continue" at bounding box center [858, 418] width 40 height 12
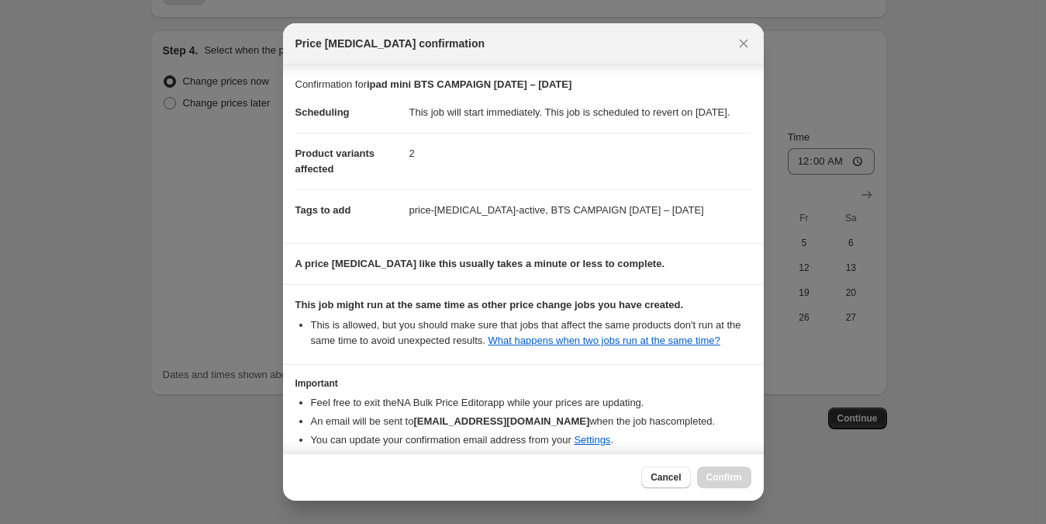
scroll to position [104, 0]
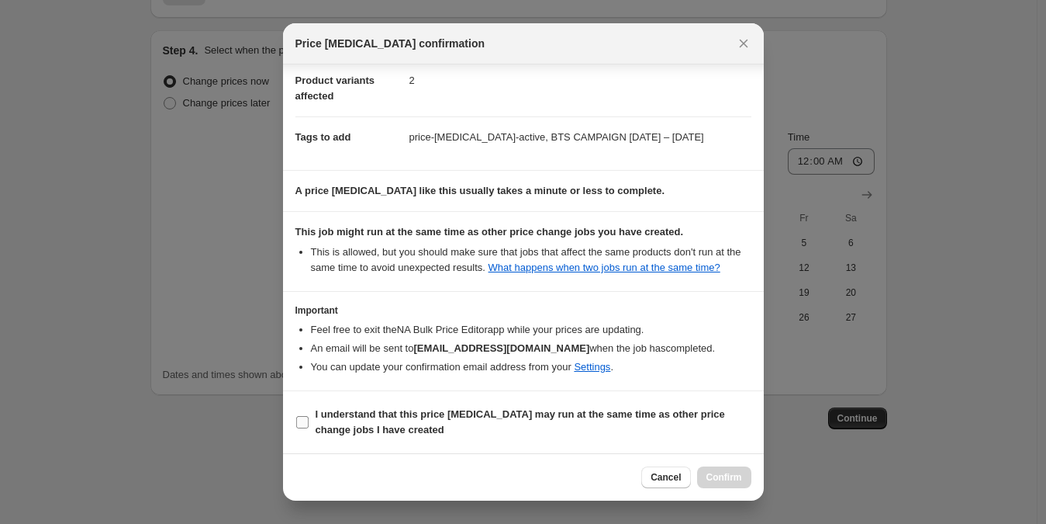
click at [631, 413] on b "I understand that this price change job may run at the same time as other price…" at bounding box center [521, 421] width 410 height 27
click at [309, 416] on input "I understand that this price change job may run at the same time as other price…" at bounding box center [302, 422] width 12 height 12
checkbox input "true"
click at [718, 474] on span "Confirm" at bounding box center [725, 477] width 36 height 12
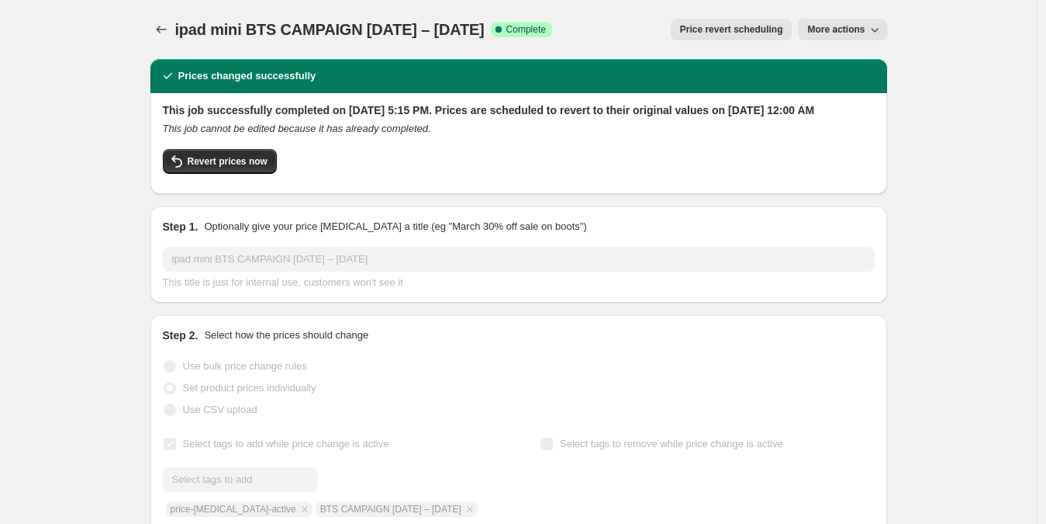
click at [840, 29] on span "More actions" at bounding box center [836, 29] width 57 height 12
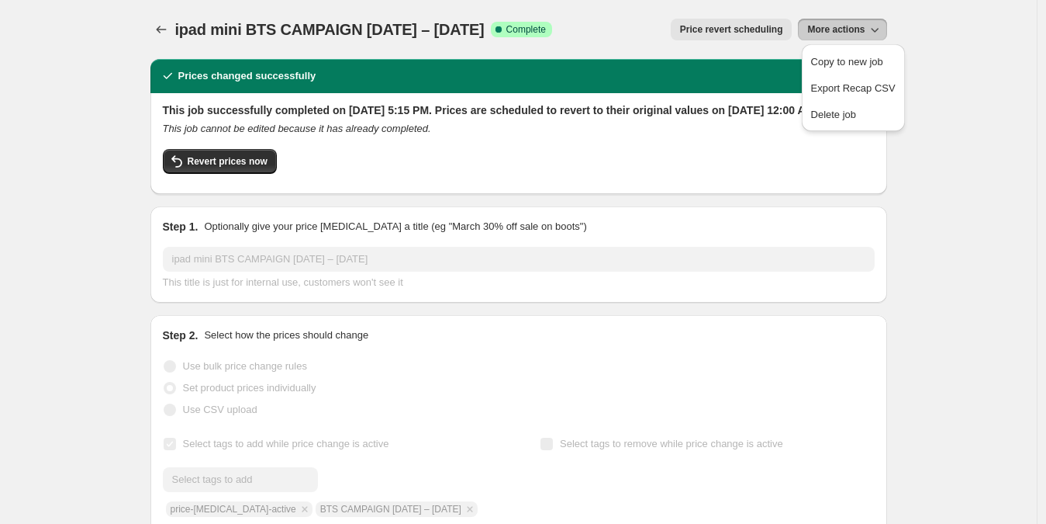
click at [552, 20] on div "ipad mini BTS CAMPAIGN 14th Aug – 13th Sept Success Complete Complete" at bounding box center [363, 30] width 377 height 22
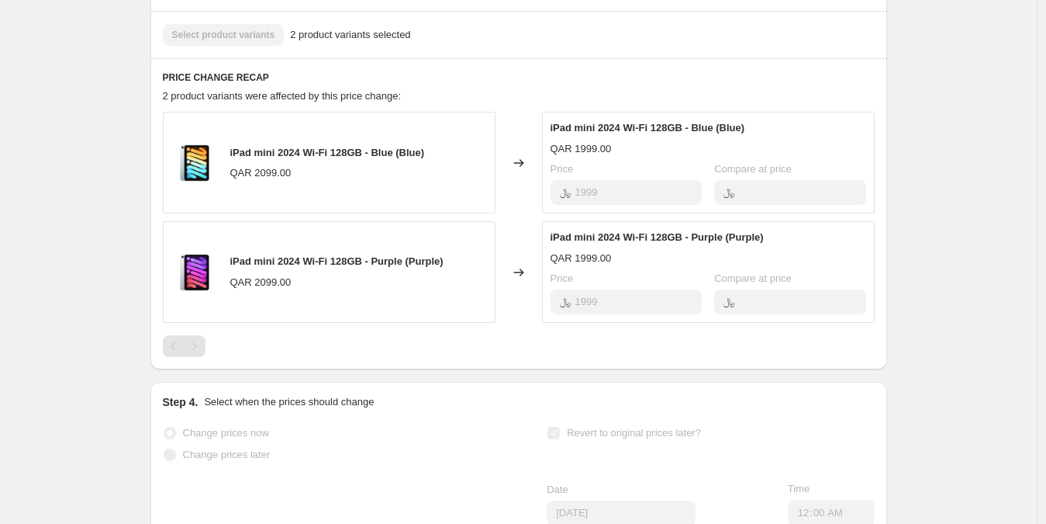
scroll to position [705, 0]
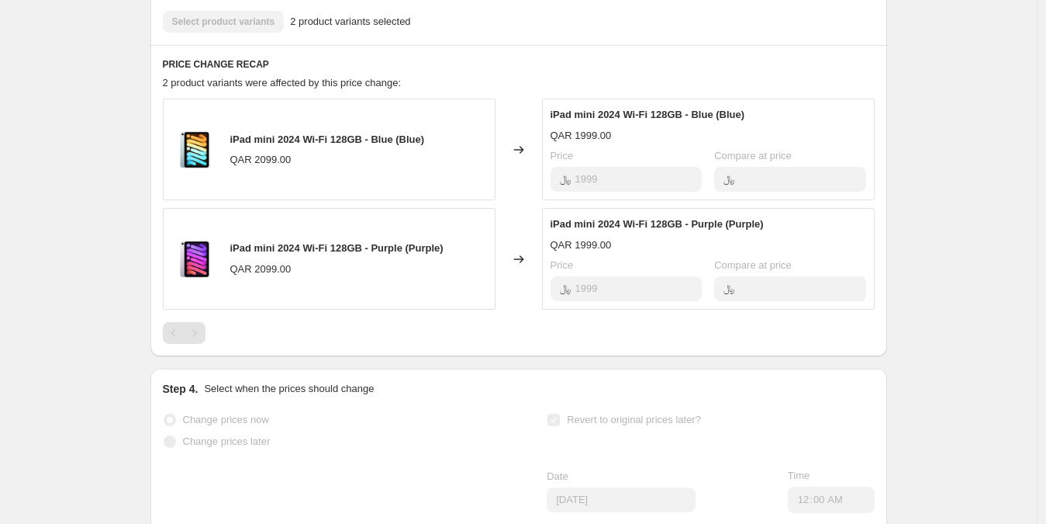
click at [589, 71] on h6 "PRICE CHANGE RECAP" at bounding box center [519, 64] width 712 height 12
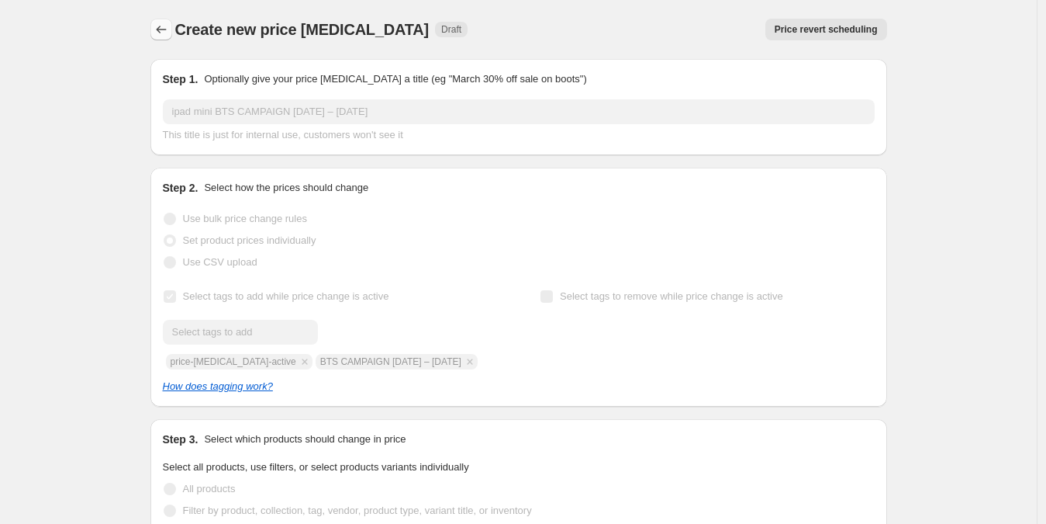
click at [165, 29] on icon "Price change jobs" at bounding box center [162, 30] width 16 height 16
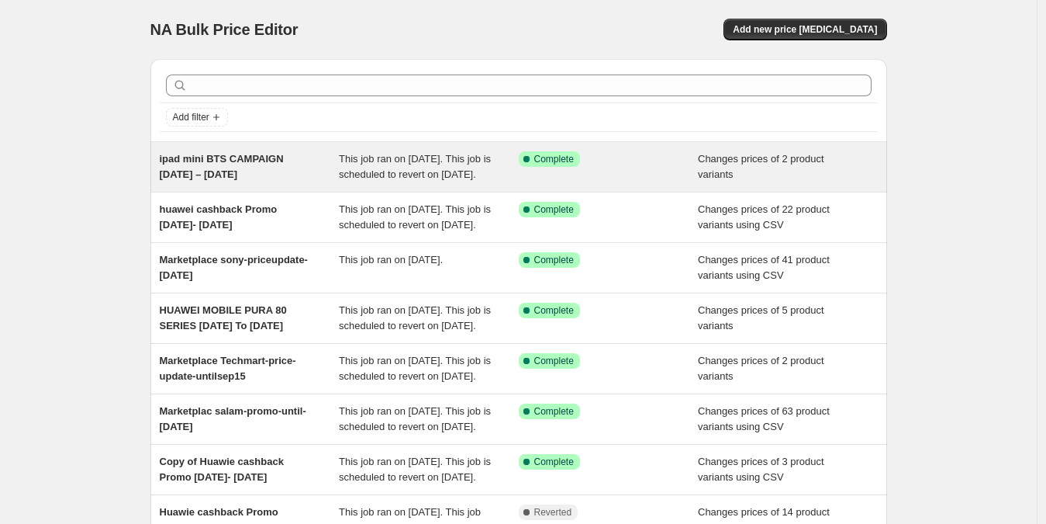
click at [270, 157] on span "ipad mini BTS CAMPAIGN 14th Aug – 13th Sept" at bounding box center [222, 166] width 124 height 27
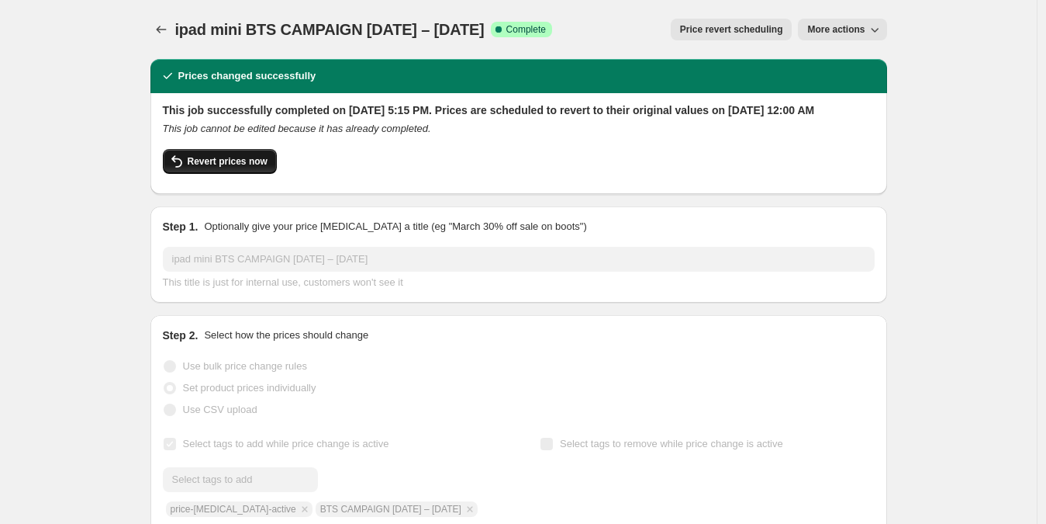
click at [268, 168] on span "Revert prices now" at bounding box center [228, 161] width 80 height 12
checkbox input "false"
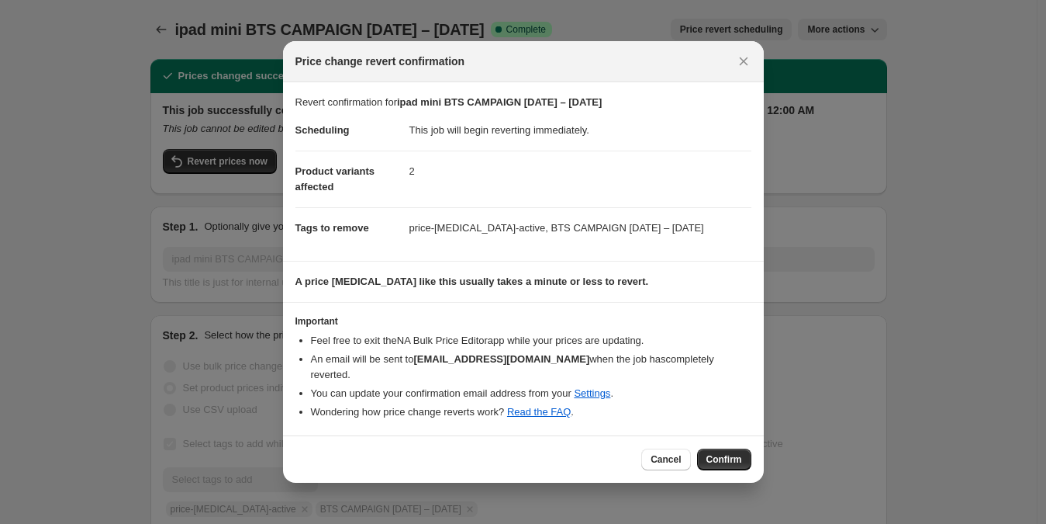
click at [714, 458] on span "Confirm" at bounding box center [725, 459] width 36 height 12
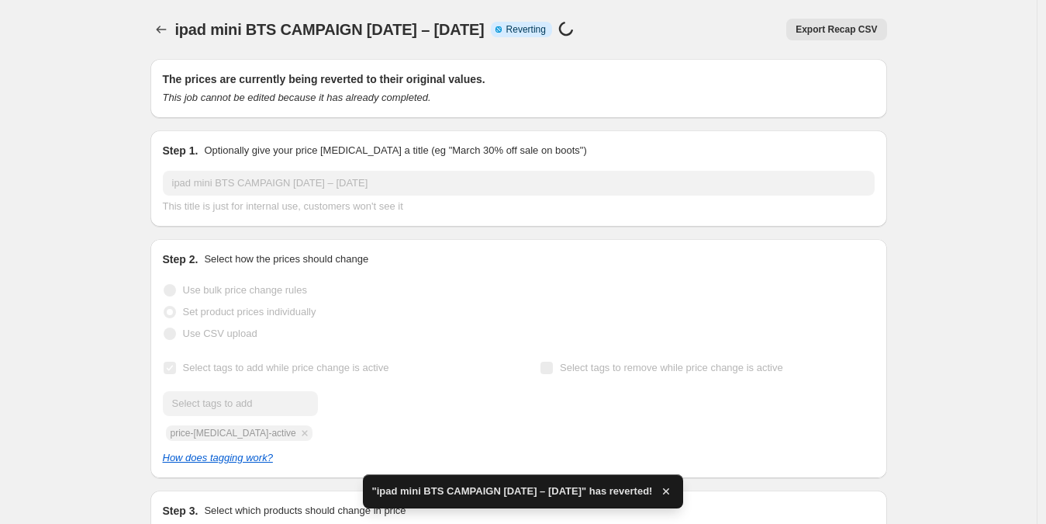
checkbox input "true"
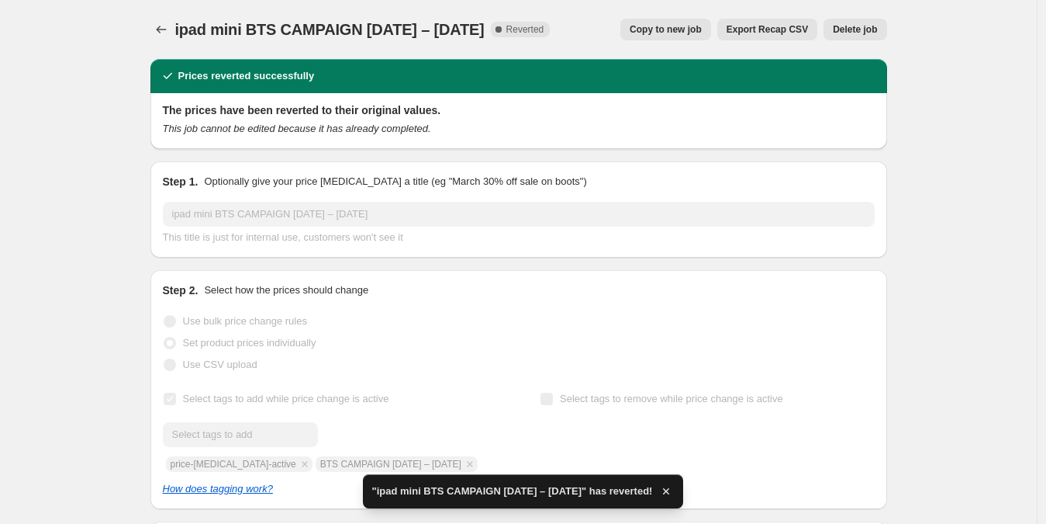
click at [676, 33] on span "Copy to new job" at bounding box center [666, 29] width 72 height 12
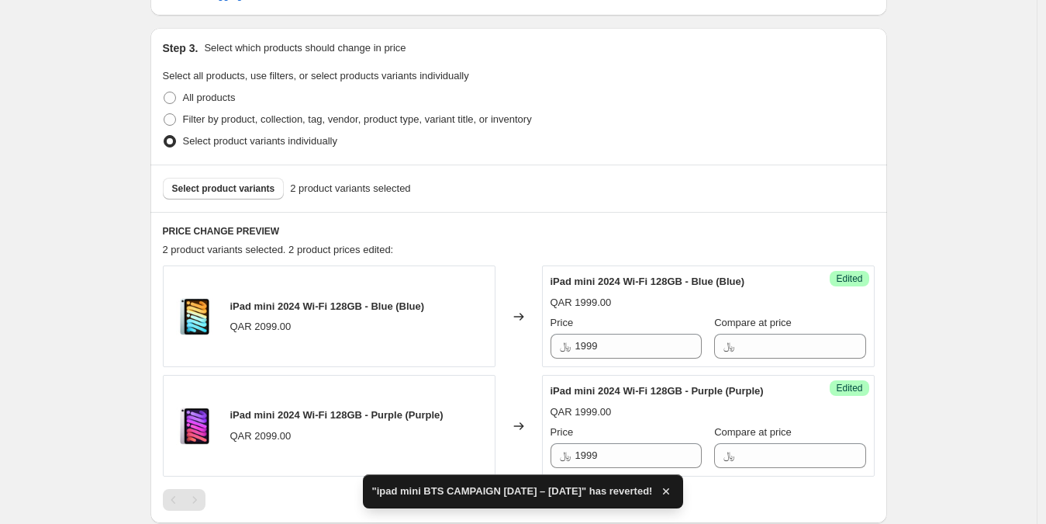
scroll to position [414, 0]
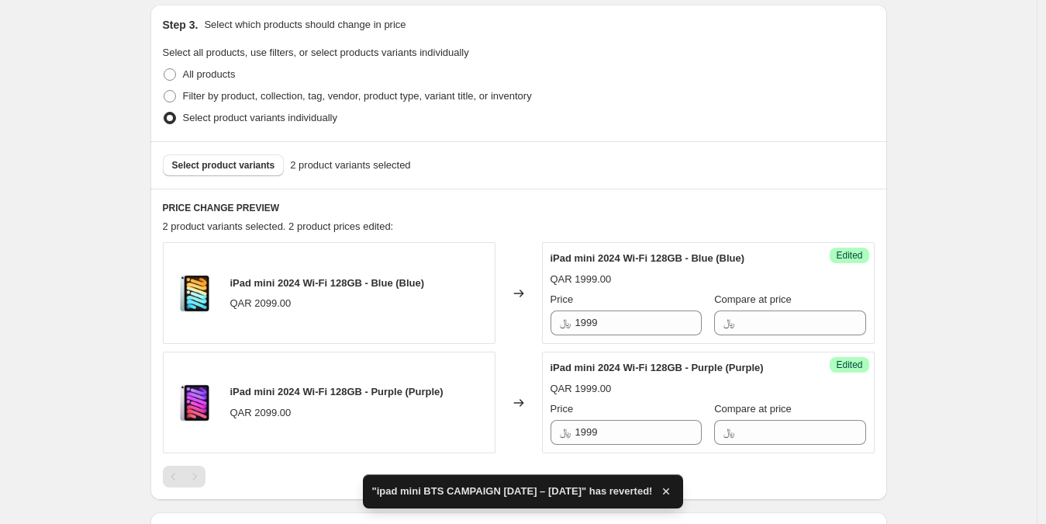
click at [271, 303] on div "QAR 2099.00" at bounding box center [260, 304] width 61 height 16
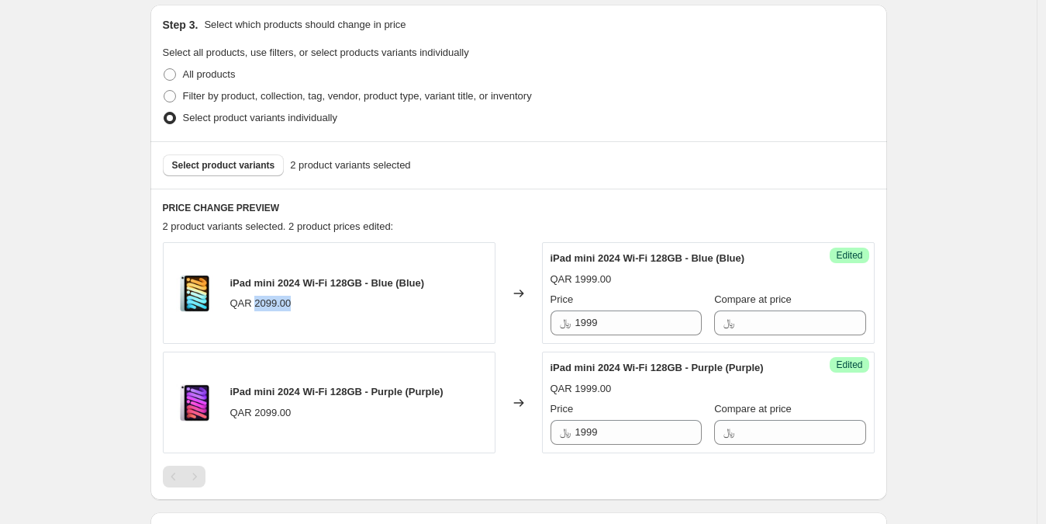
click at [272, 303] on div "QAR 2099.00" at bounding box center [260, 304] width 61 height 16
copy div "2099.00"
click at [739, 324] on input "Compare at price" at bounding box center [802, 322] width 126 height 25
paste input "2099.00"
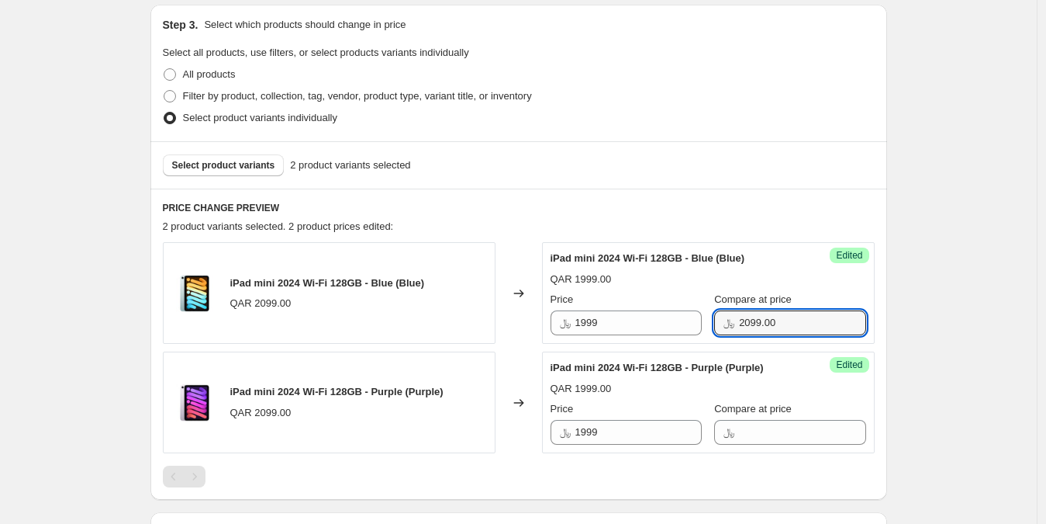
type input "2099.00"
click at [285, 410] on div "QAR 2099.00" at bounding box center [260, 413] width 61 height 16
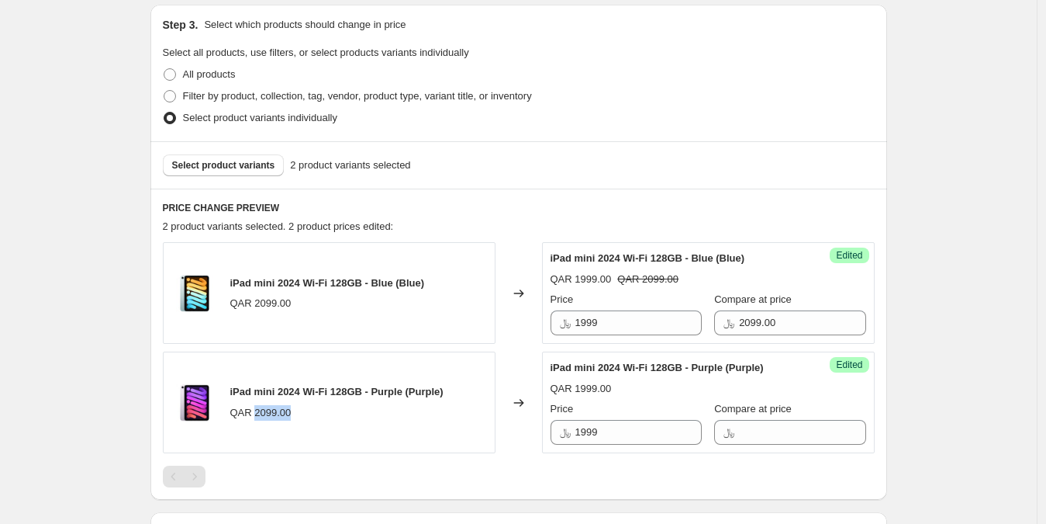
click at [285, 411] on div "QAR 2099.00" at bounding box center [260, 413] width 61 height 16
copy div "2099.00"
click at [783, 431] on input "Compare at price" at bounding box center [802, 432] width 126 height 25
paste input "2099.00"
type input "2099"
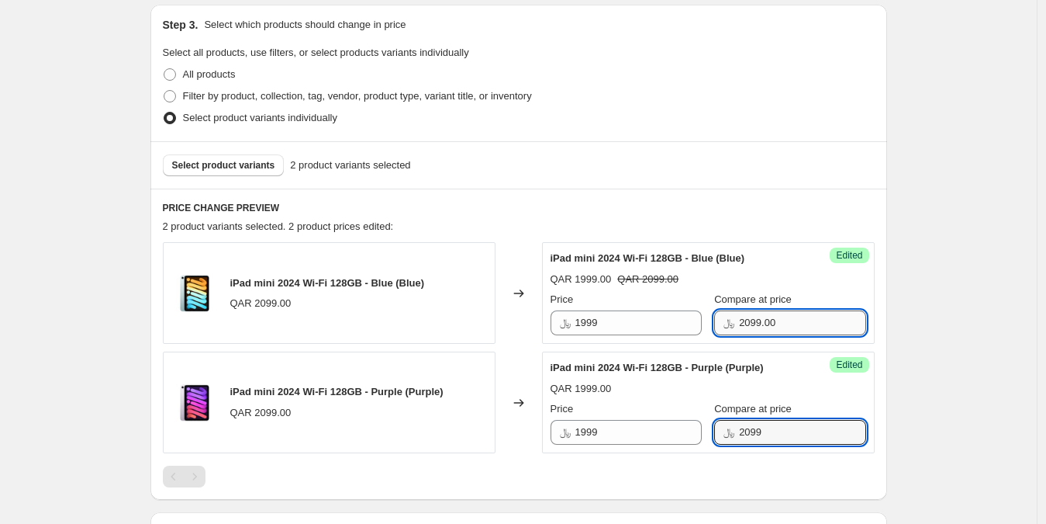
click at [785, 327] on input "2099.00" at bounding box center [802, 322] width 126 height 25
type input "2099"
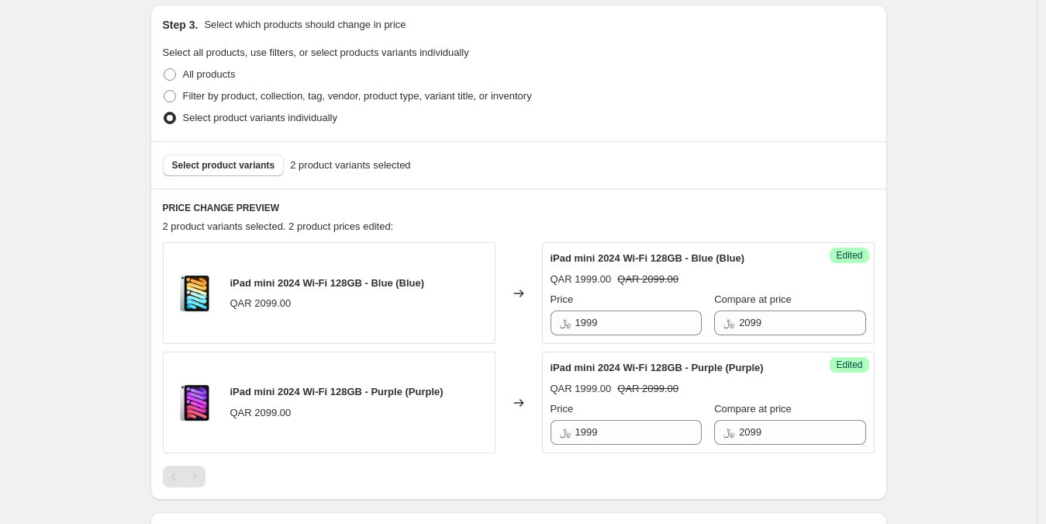
click at [882, 303] on div "PRICE CHANGE PREVIEW 2 product variants selected. 2 product prices edited: iPad…" at bounding box center [518, 344] width 737 height 311
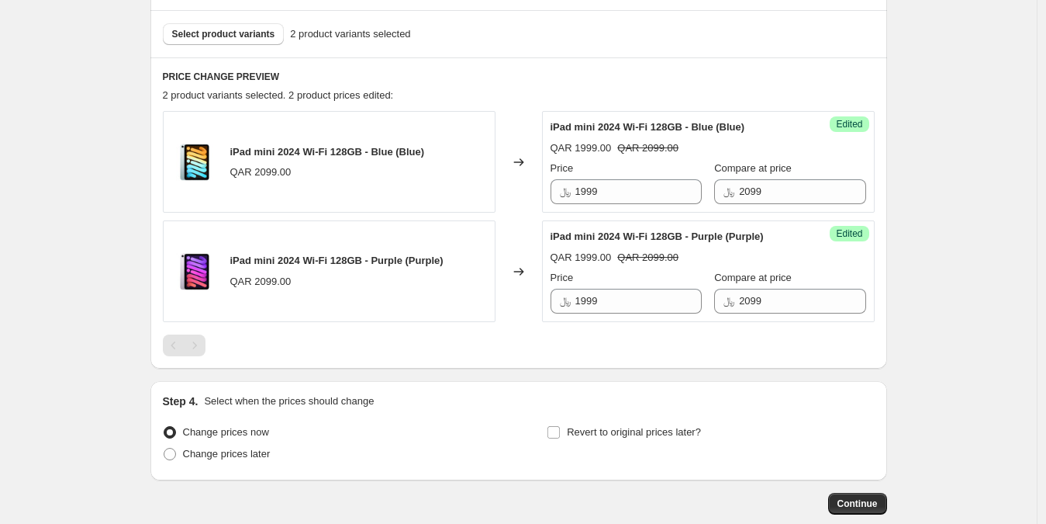
scroll to position [631, 0]
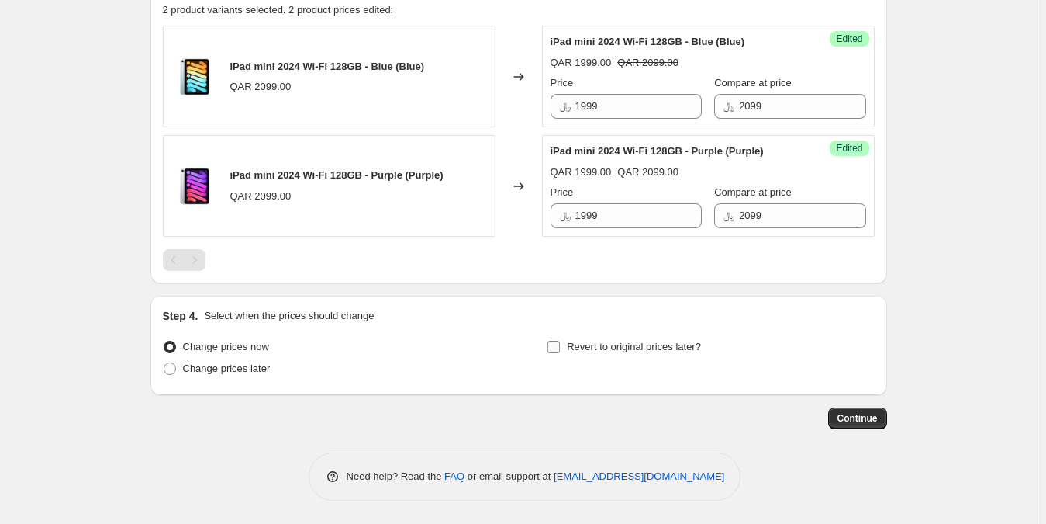
click at [611, 351] on span "Revert to original prices later?" at bounding box center [634, 347] width 134 height 12
click at [560, 351] on input "Revert to original prices later?" at bounding box center [554, 347] width 12 height 12
checkbox input "true"
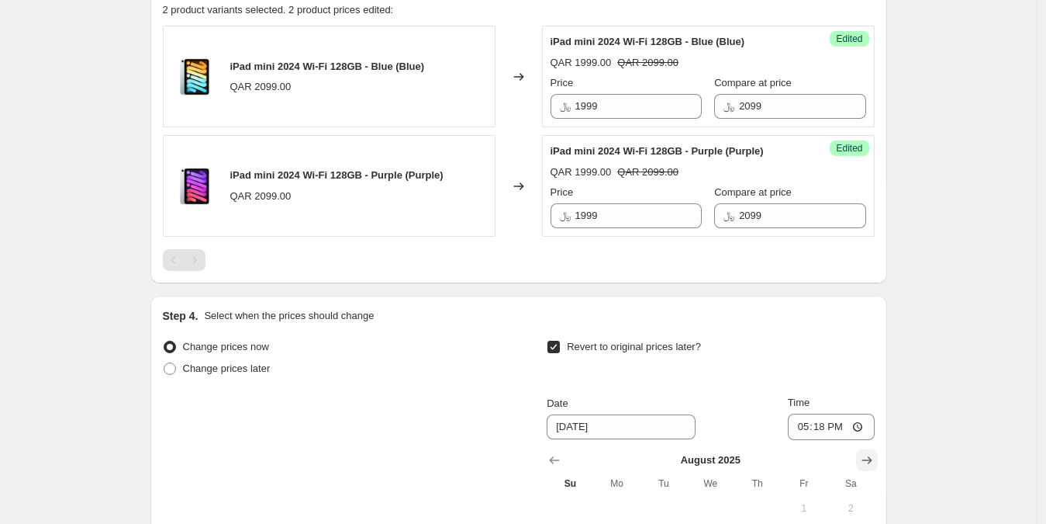
click at [875, 455] on icon "Show next month, September 2025" at bounding box center [868, 460] width 16 height 16
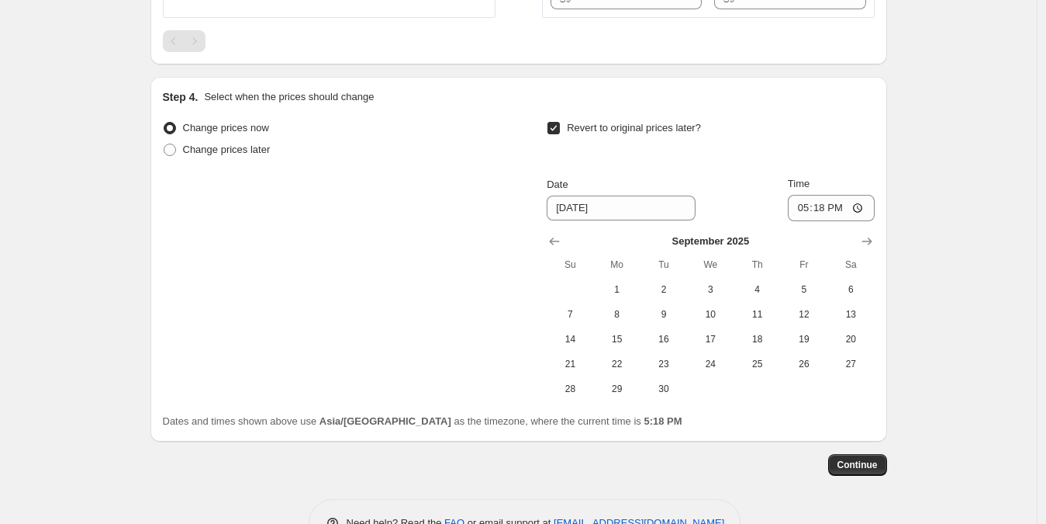
scroll to position [896, 0]
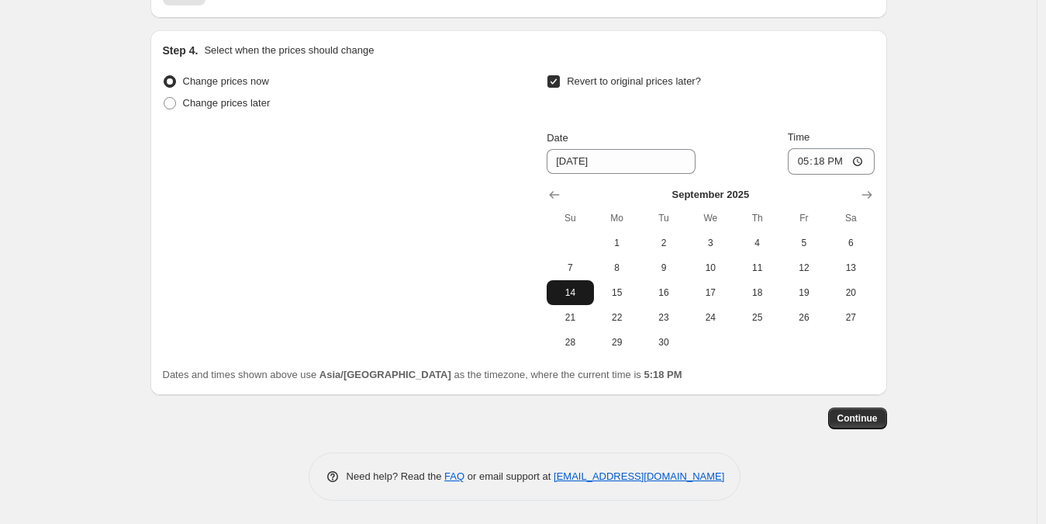
click at [574, 292] on span "14" at bounding box center [570, 292] width 34 height 12
type input "9/14/2025"
click at [799, 163] on input "17:18" at bounding box center [831, 161] width 87 height 26
click at [822, 164] on input "12:18" at bounding box center [831, 161] width 87 height 26
type input "00:00"
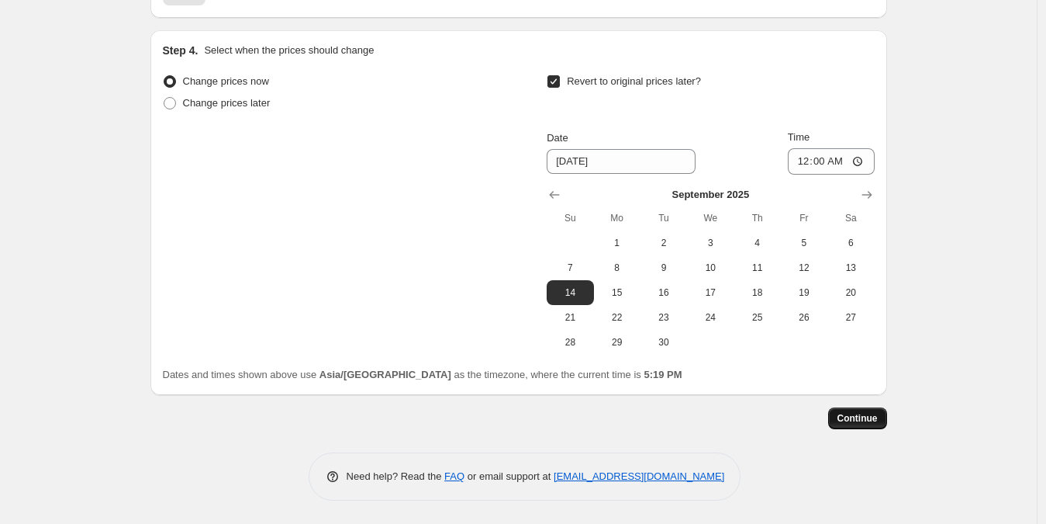
click at [874, 415] on span "Continue" at bounding box center [858, 418] width 40 height 12
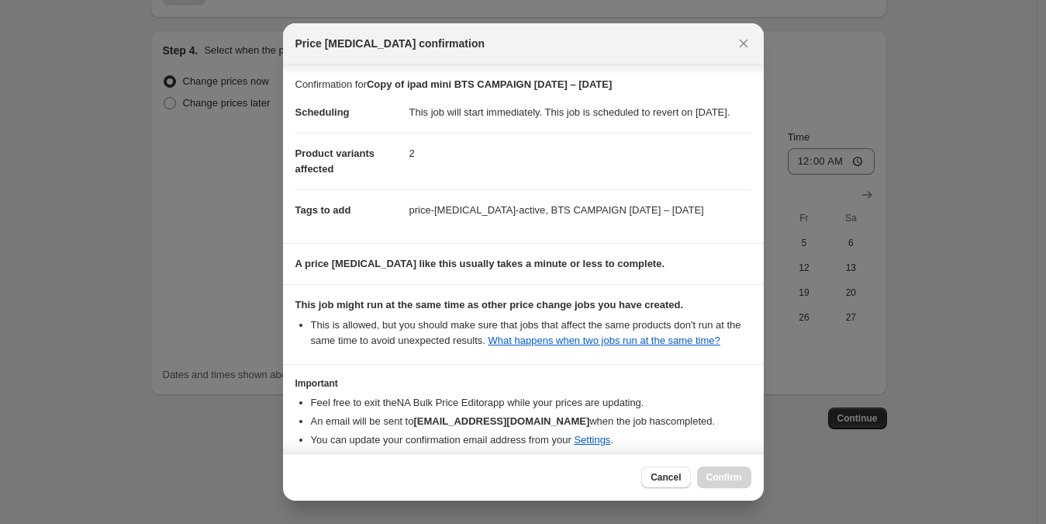
scroll to position [104, 0]
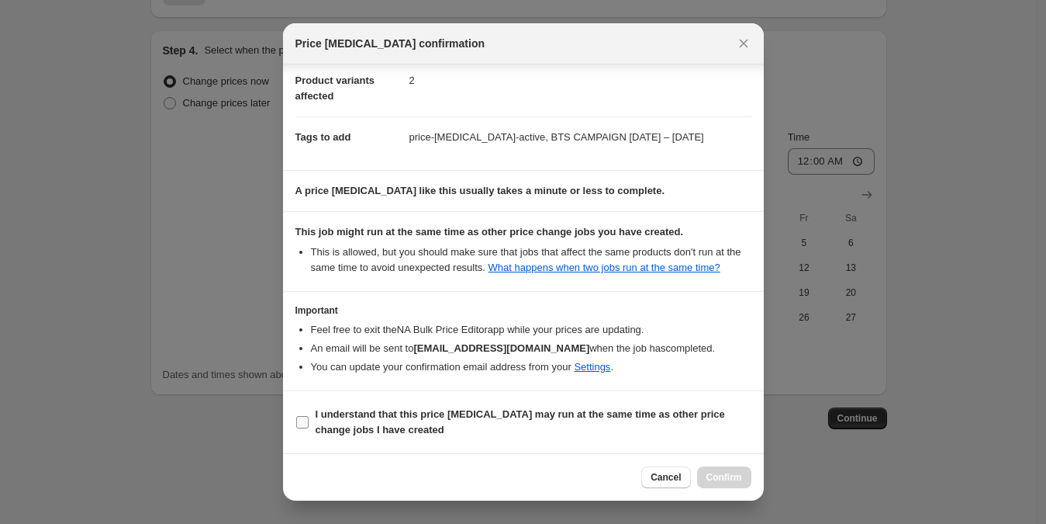
click at [514, 413] on b "I understand that this price change job may run at the same time as other price…" at bounding box center [521, 421] width 410 height 27
click at [309, 416] on input "I understand that this price change job may run at the same time as other price…" at bounding box center [302, 422] width 12 height 12
checkbox input "true"
click at [733, 469] on button "Confirm" at bounding box center [724, 477] width 54 height 22
